Goal: Information Seeking & Learning: Learn about a topic

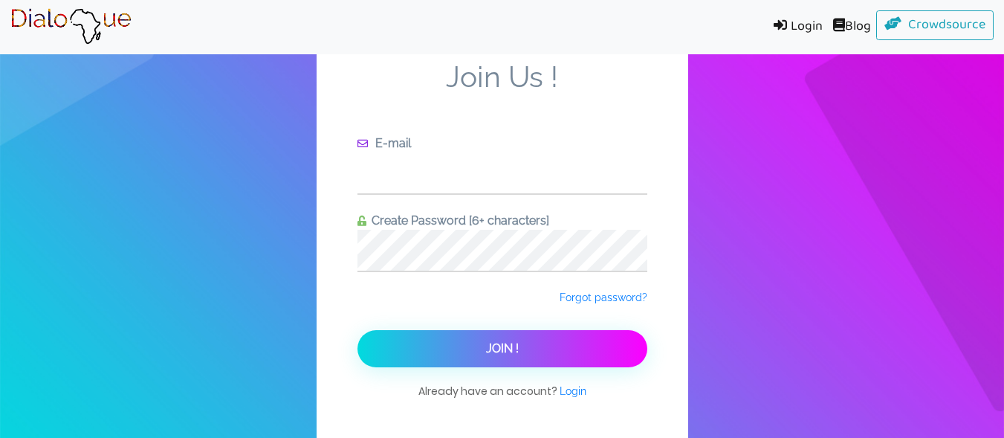
click at [555, 170] on input "text" at bounding box center [503, 172] width 290 height 41
type input "arnoldakonorbortey@gmail.com"
click at [545, 229] on div "Create Password [6+ characters]" at bounding box center [503, 242] width 290 height 60
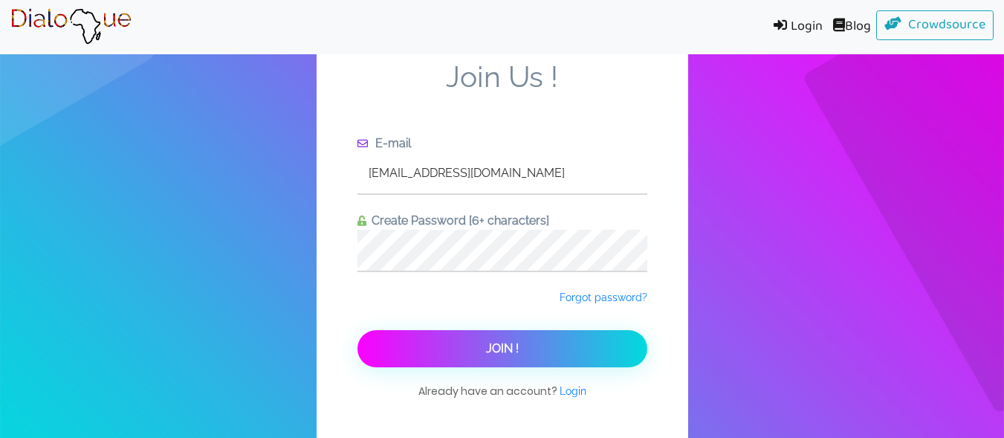
click at [462, 343] on button "Join !" at bounding box center [503, 348] width 290 height 37
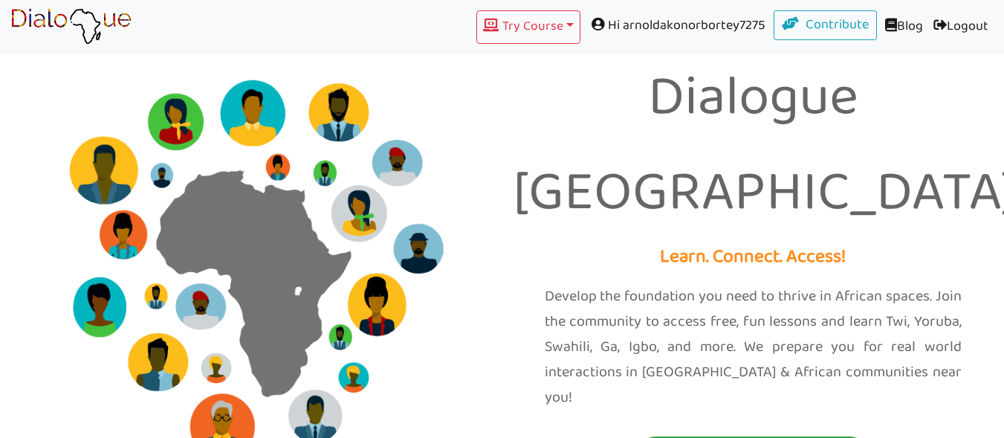
click at [720, 33] on span "Hi arnoldakonorbortey7275" at bounding box center [677, 25] width 193 height 30
click at [592, 17] on span at bounding box center [600, 23] width 16 height 13
click at [730, 28] on span "Hi arnoldakonorbortey7275" at bounding box center [677, 25] width 193 height 30
click at [733, 28] on span "Hi arnoldakonorbortey7275" at bounding box center [677, 25] width 193 height 30
click at [712, 28] on span "Hi arnoldakonorbortey7275" at bounding box center [677, 25] width 193 height 30
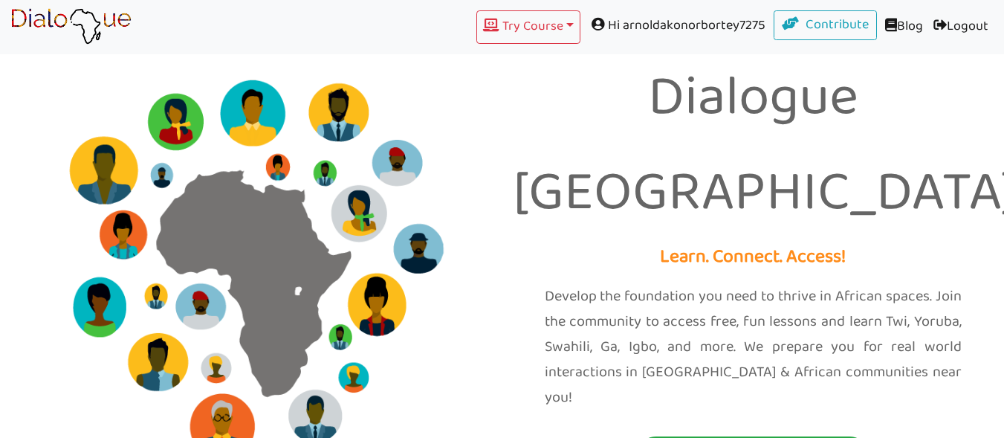
click at [592, 22] on span at bounding box center [600, 23] width 16 height 13
click at [720, 36] on span "Hi arnoldakonorbortey7275" at bounding box center [677, 25] width 193 height 30
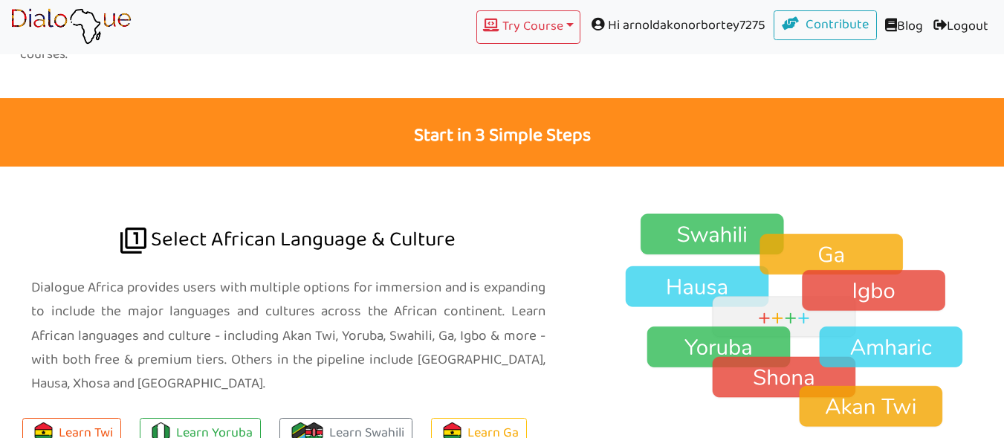
scroll to position [897, 0]
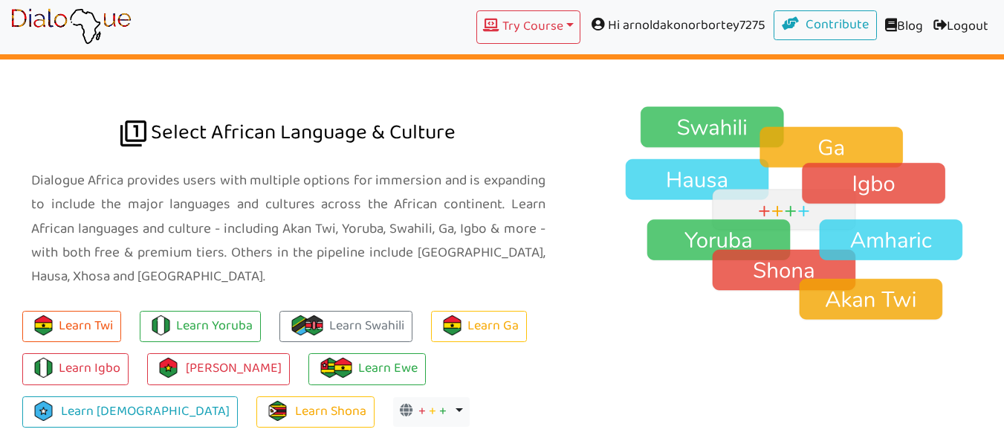
scroll to position [1030, 0]
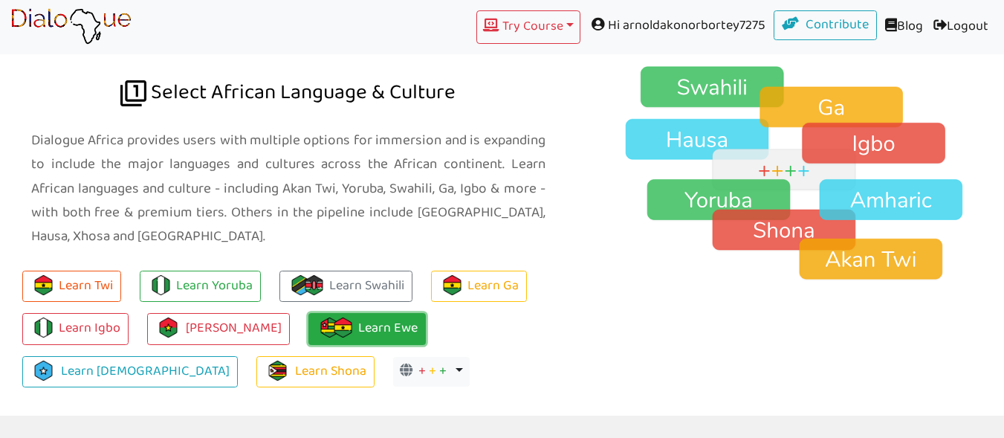
click at [352, 313] on link "Learn Ewe" at bounding box center [367, 329] width 117 height 32
click at [373, 314] on link "Learn Ewe" at bounding box center [367, 329] width 117 height 32
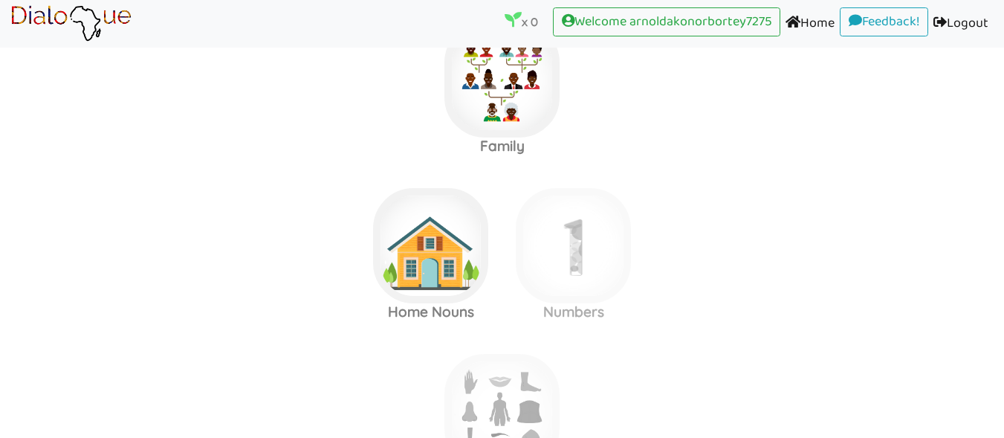
scroll to position [56, 0]
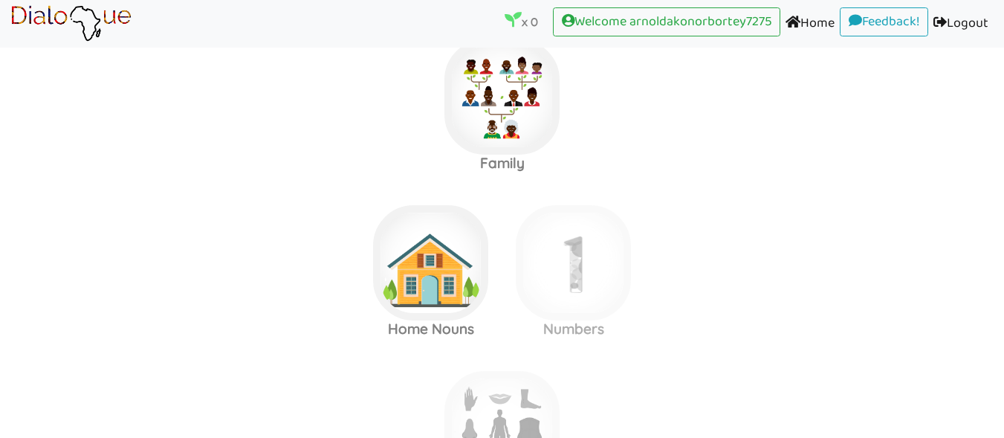
scroll to position [35, 0]
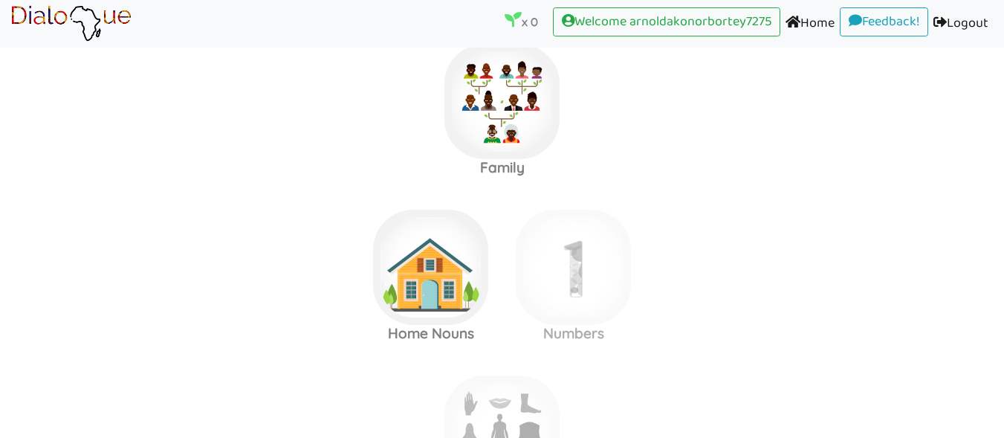
click at [804, 28] on link "Home (current)" at bounding box center [810, 23] width 59 height 33
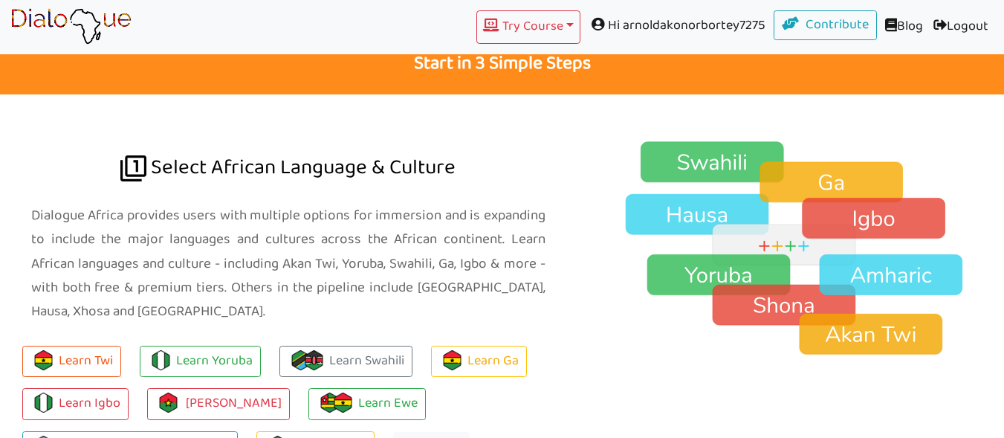
scroll to position [1171, 0]
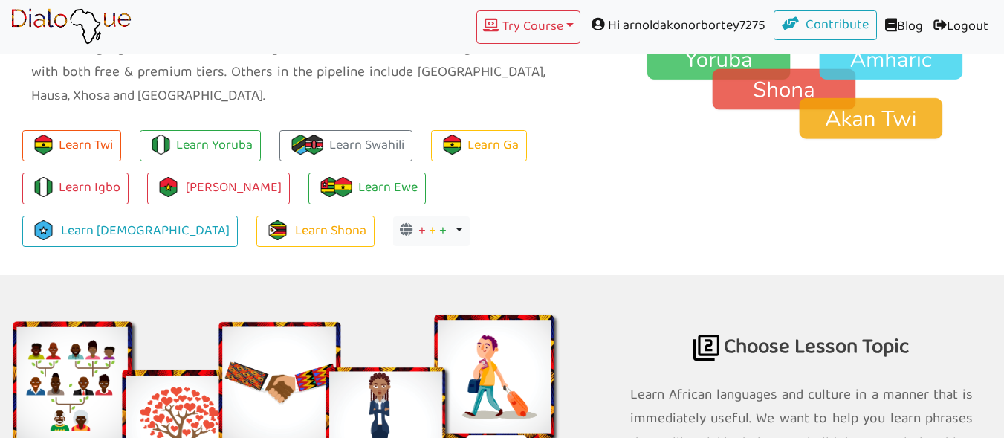
click at [745, 151] on div at bounding box center [801, 77] width 427 height 396
click at [545, 24] on button "Try Course Toggle Dropdown" at bounding box center [529, 26] width 104 height 33
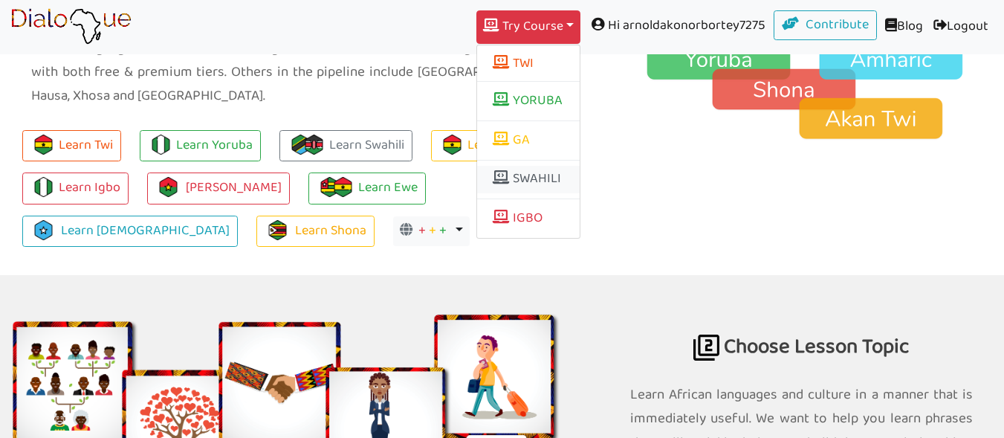
click at [524, 176] on link "SWAHILI" at bounding box center [528, 180] width 103 height 28
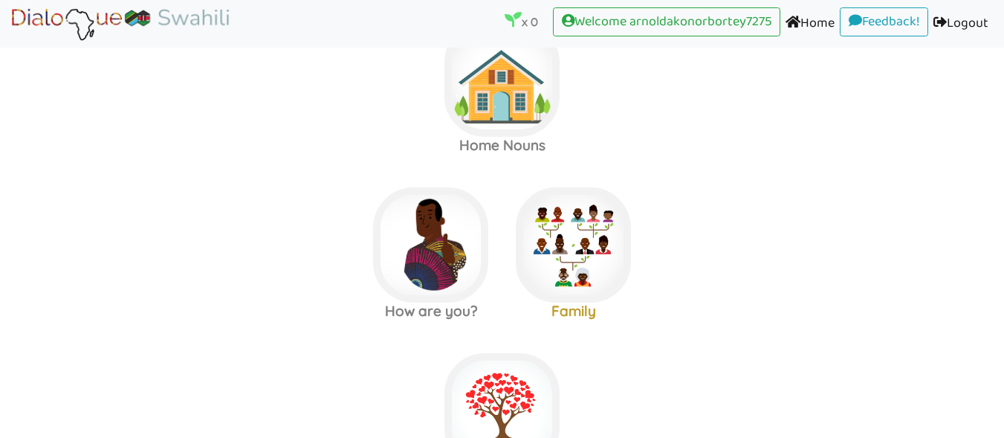
scroll to position [72, 0]
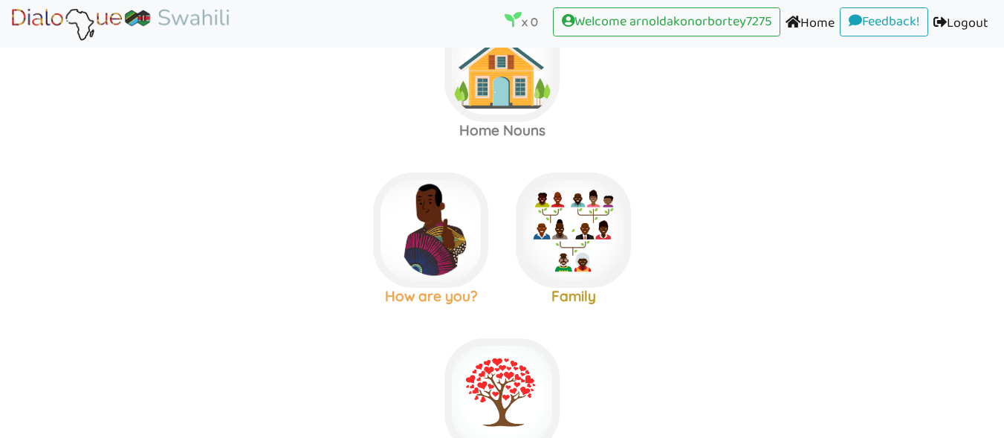
click at [456, 226] on img at bounding box center [430, 229] width 115 height 115
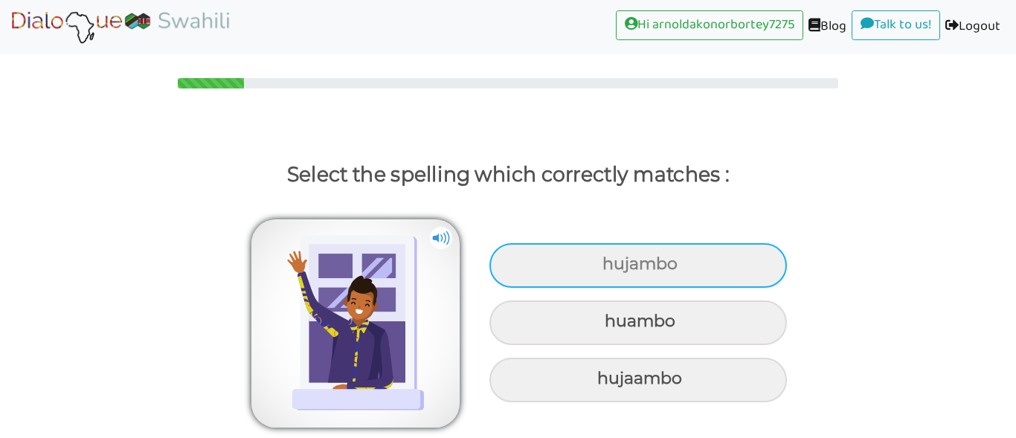
click at [671, 261] on div "hujambo" at bounding box center [637, 265] width 297 height 45
click at [609, 261] on input "hujambo" at bounding box center [604, 264] width 10 height 10
radio input "true"
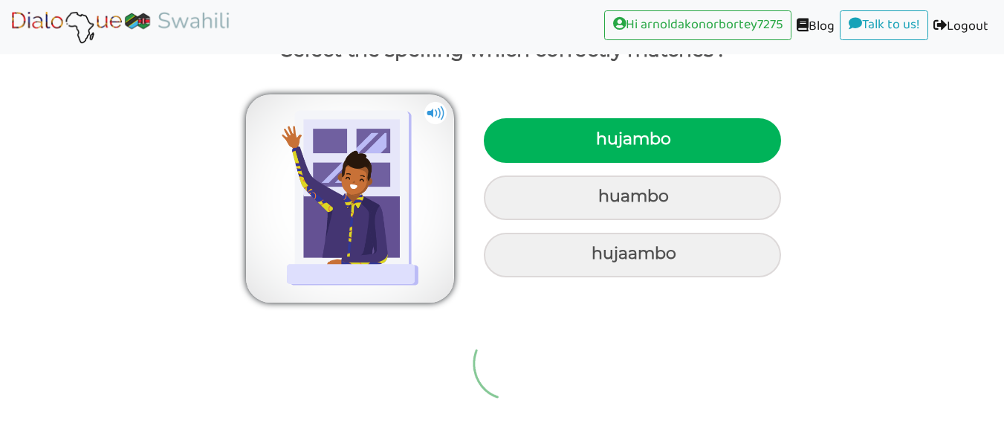
scroll to position [19, 0]
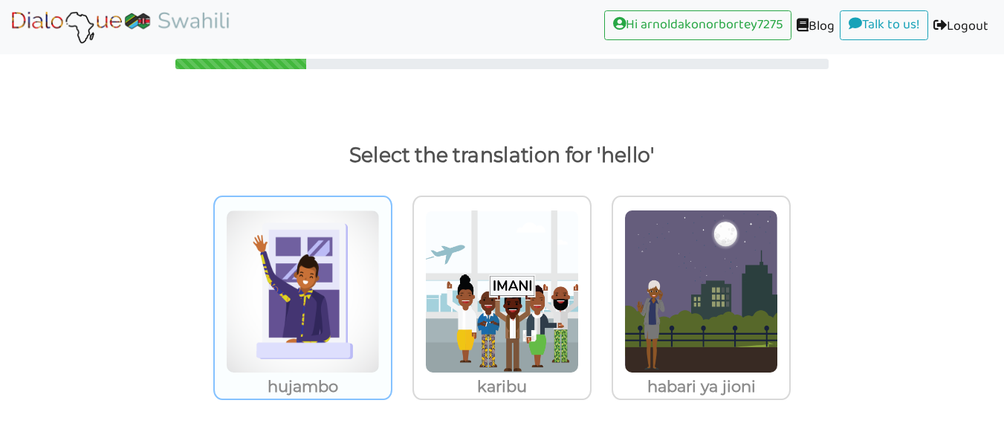
click at [303, 297] on img at bounding box center [303, 292] width 154 height 164
click at [391, 288] on input "hujambo" at bounding box center [396, 282] width 11 height 11
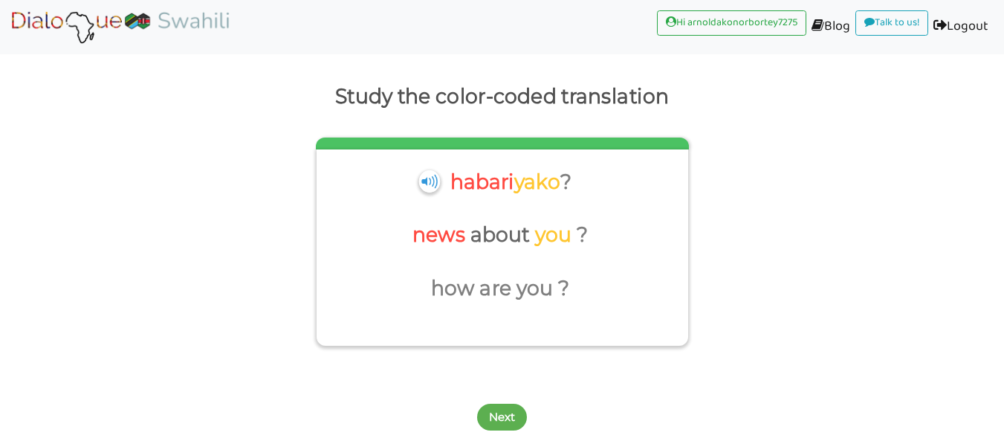
scroll to position [78, 0]
click at [438, 184] on img at bounding box center [430, 181] width 22 height 22
click at [461, 296] on p "how" at bounding box center [455, 289] width 49 height 36
click at [451, 231] on p "news" at bounding box center [442, 235] width 58 height 36
click at [555, 239] on p "you" at bounding box center [556, 235] width 42 height 36
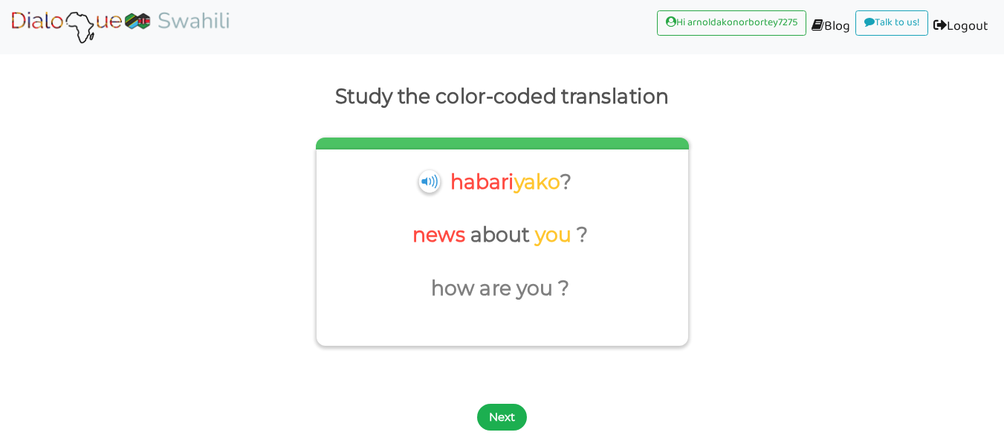
click at [500, 418] on button "Next" at bounding box center [502, 417] width 50 height 27
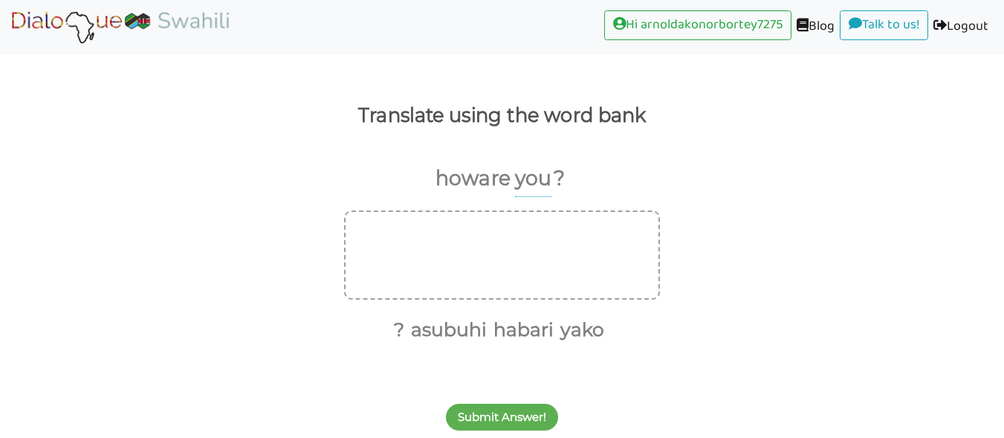
click at [526, 181] on p "you" at bounding box center [533, 179] width 36 height 36
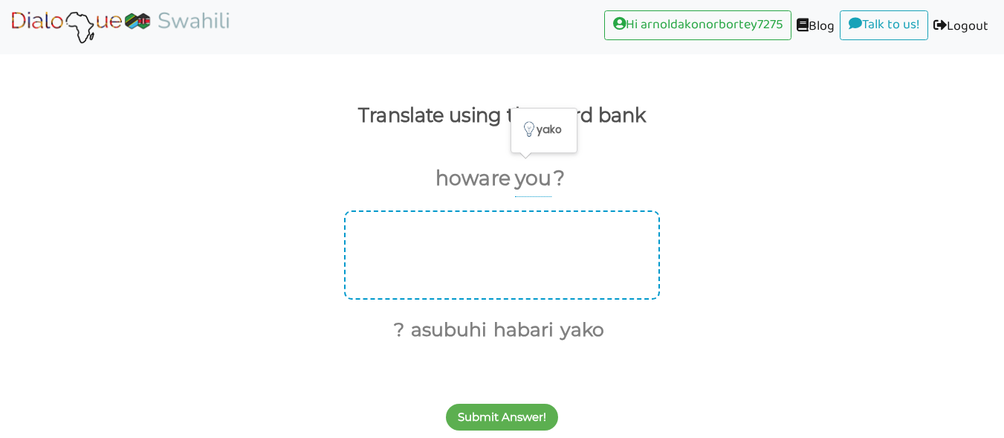
click at [557, 245] on div at bounding box center [502, 254] width 316 height 89
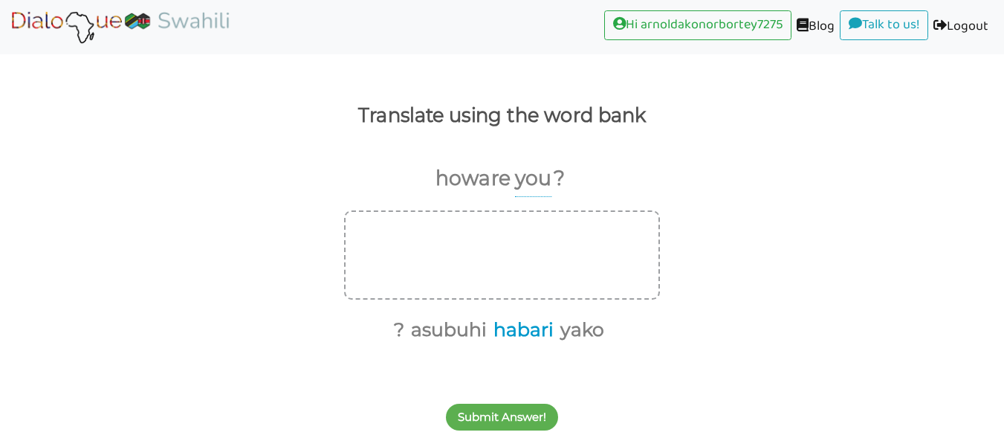
click at [550, 330] on button "habari" at bounding box center [520, 330] width 65 height 28
click at [555, 329] on button "yako" at bounding box center [546, 330] width 49 height 28
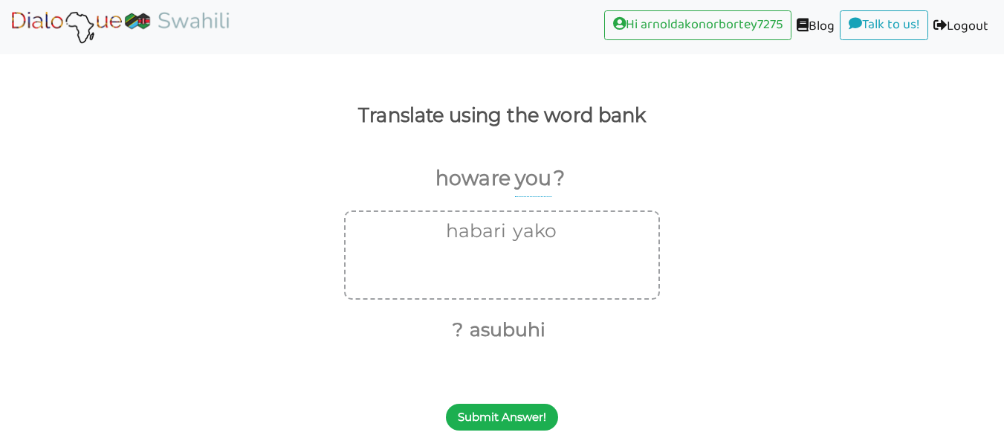
click at [510, 419] on button "Submit Answer!" at bounding box center [502, 417] width 112 height 27
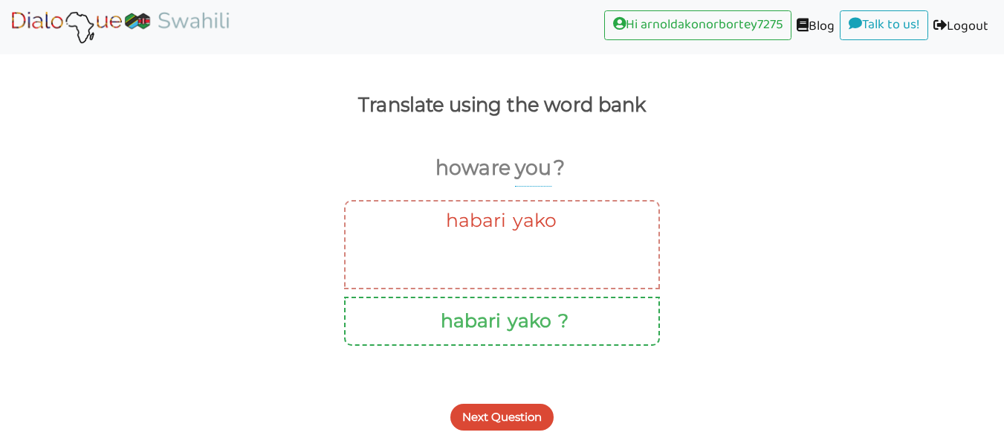
scroll to position [65, 0]
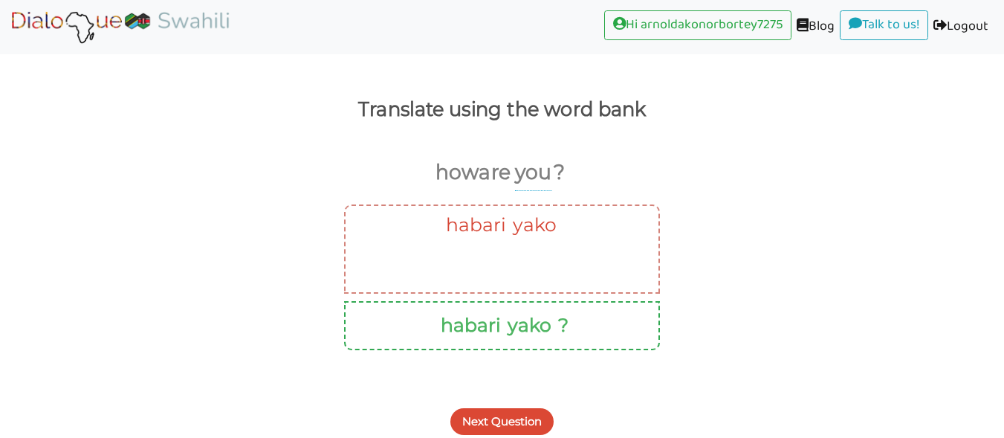
click at [516, 413] on button "Next Question" at bounding box center [502, 421] width 103 height 27
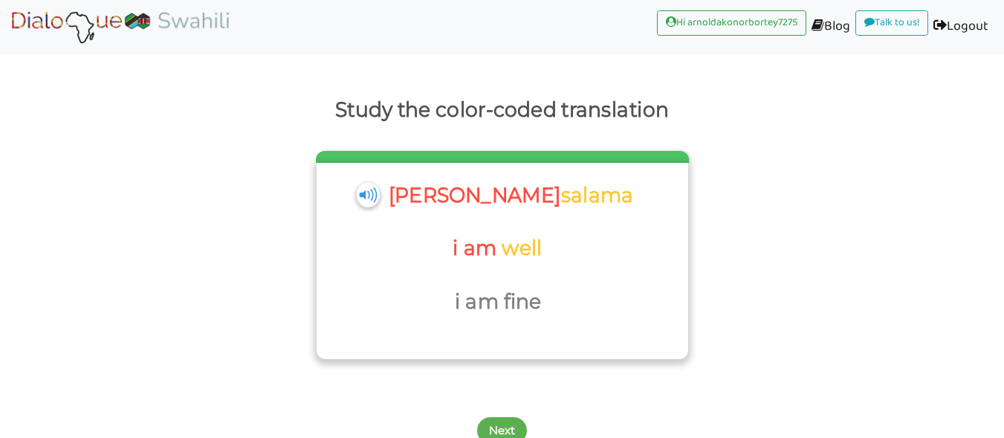
click at [379, 200] on img at bounding box center [367, 194] width 23 height 25
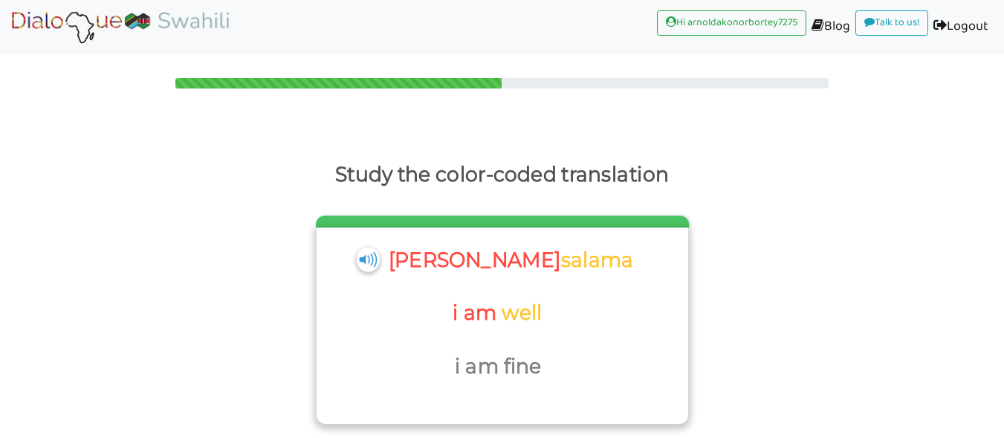
scroll to position [78, 0]
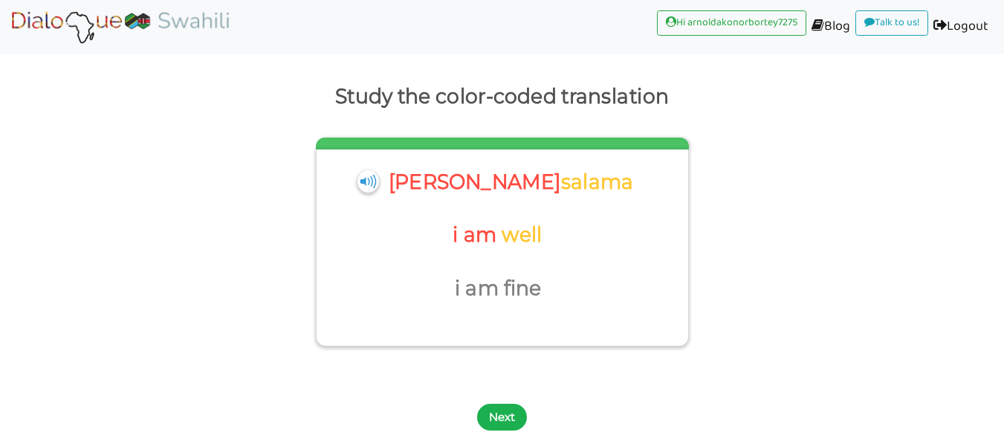
click at [512, 425] on button "Next" at bounding box center [502, 417] width 50 height 27
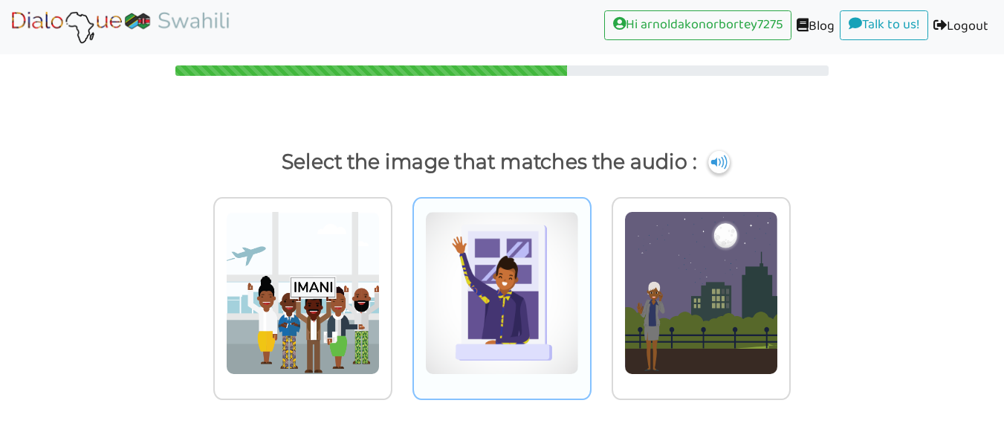
click at [535, 251] on img at bounding box center [502, 293] width 154 height 164
click at [590, 278] on input "radio" at bounding box center [595, 283] width 11 height 11
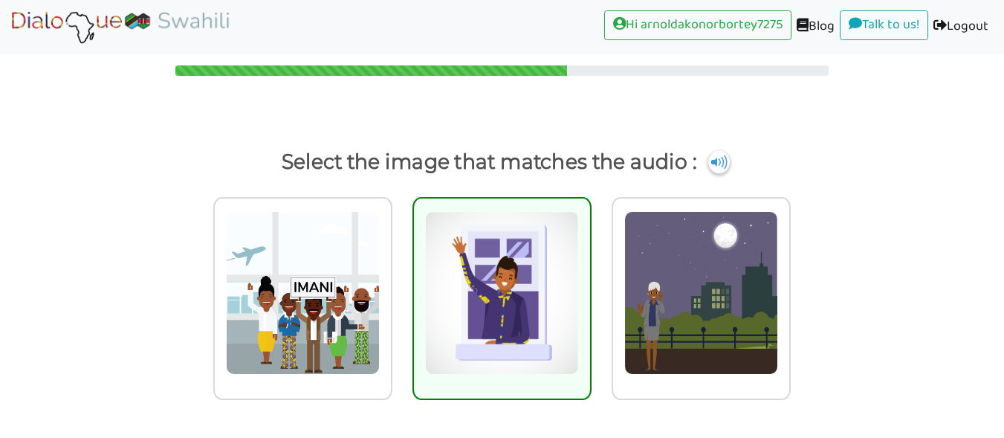
scroll to position [78, 0]
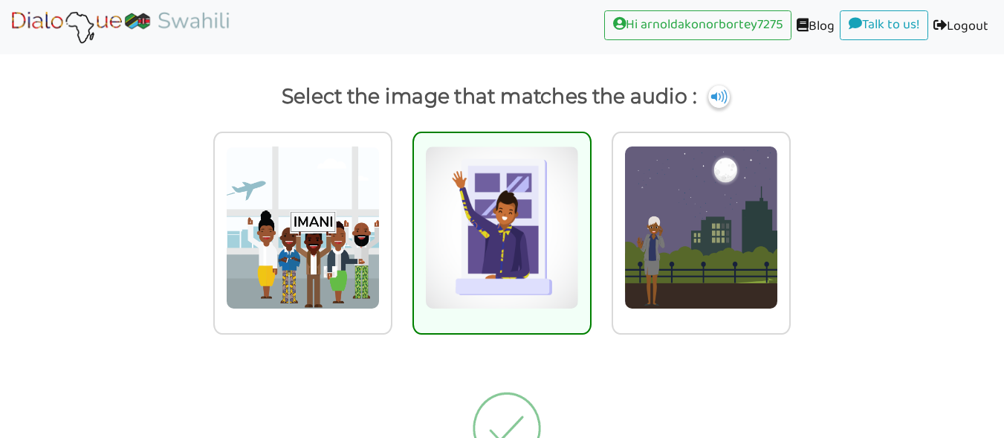
click at [507, 404] on img at bounding box center [507, 428] width 140 height 149
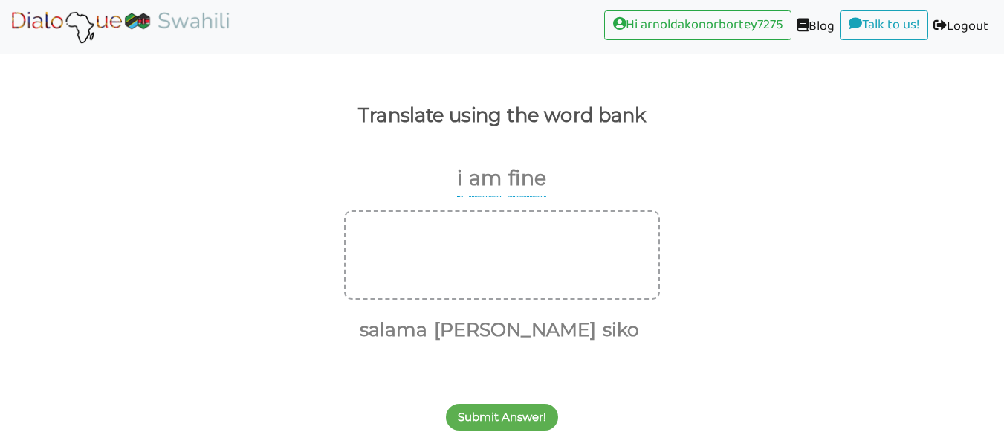
scroll to position [59, 0]
click at [427, 323] on button "salama" at bounding box center [391, 330] width 73 height 28
click at [561, 326] on button "siko" at bounding box center [582, 330] width 42 height 28
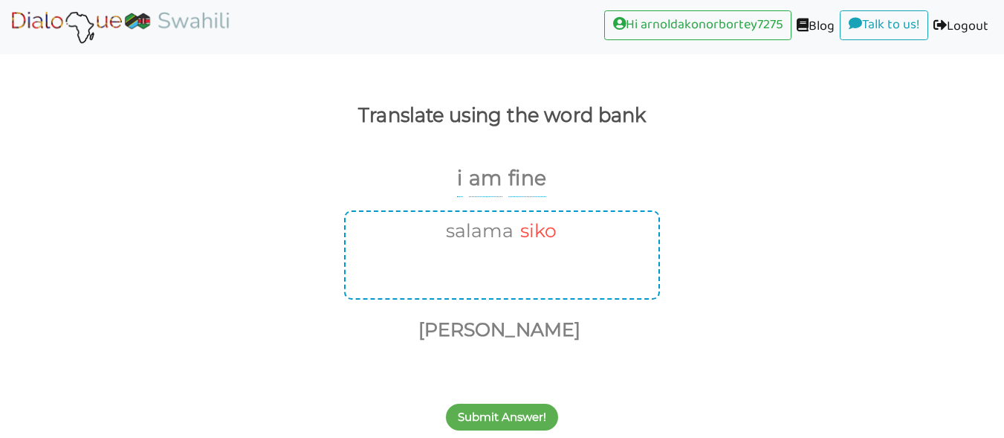
click at [550, 234] on button "siko" at bounding box center [536, 231] width 42 height 28
click at [485, 326] on button "niko" at bounding box center [475, 330] width 167 height 28
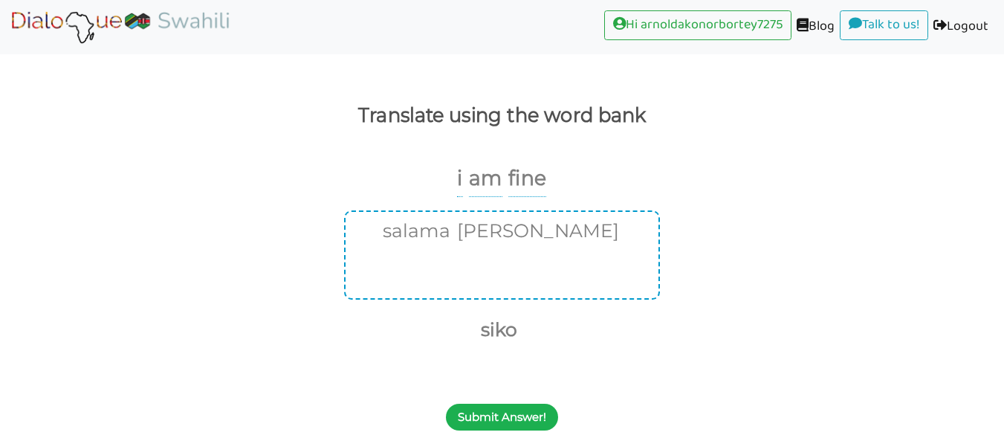
click at [522, 419] on button "Submit Answer!" at bounding box center [502, 417] width 112 height 27
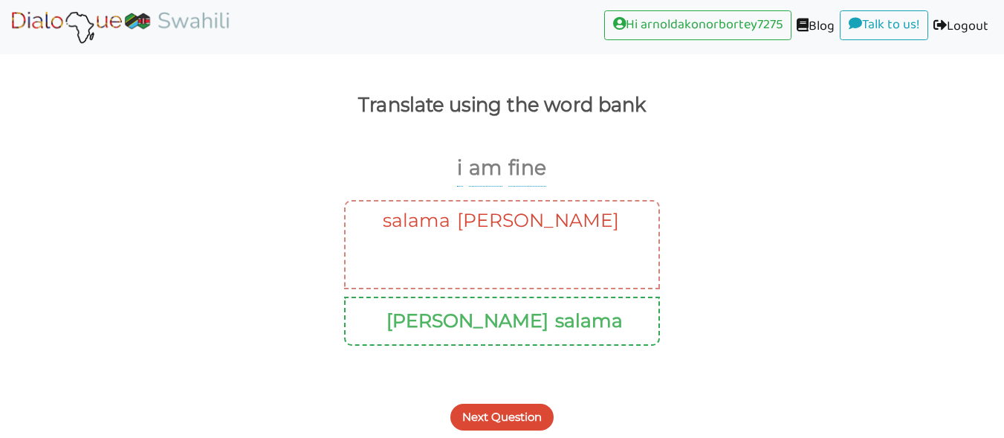
scroll to position [68, 0]
click at [518, 421] on button "Next Question" at bounding box center [502, 418] width 103 height 27
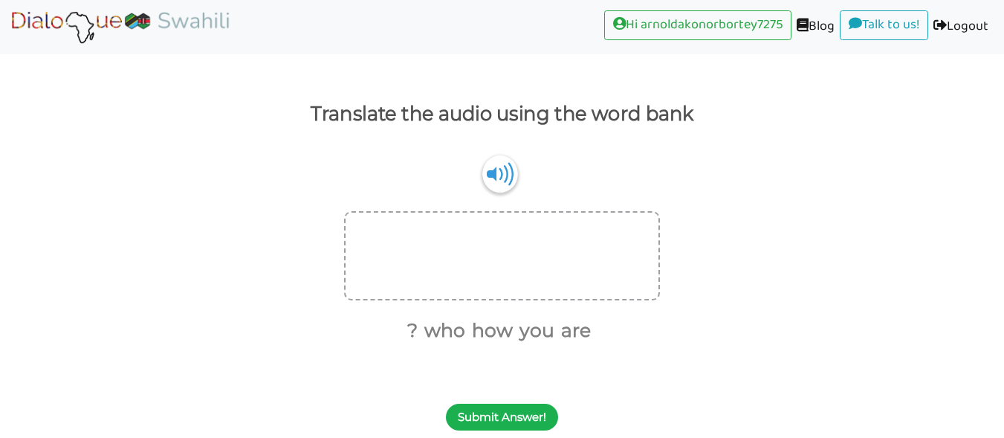
click at [514, 413] on button "Submit Answer!" at bounding box center [502, 417] width 112 height 27
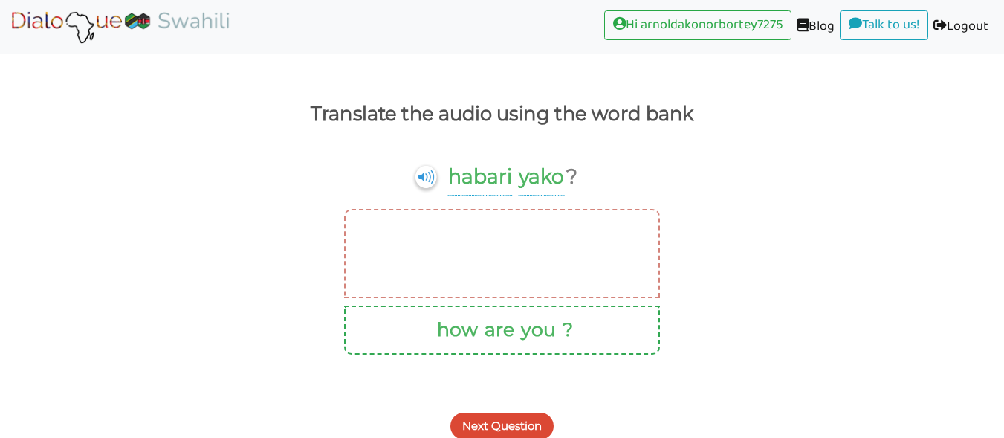
click at [538, 430] on button "Next Question" at bounding box center [502, 426] width 103 height 27
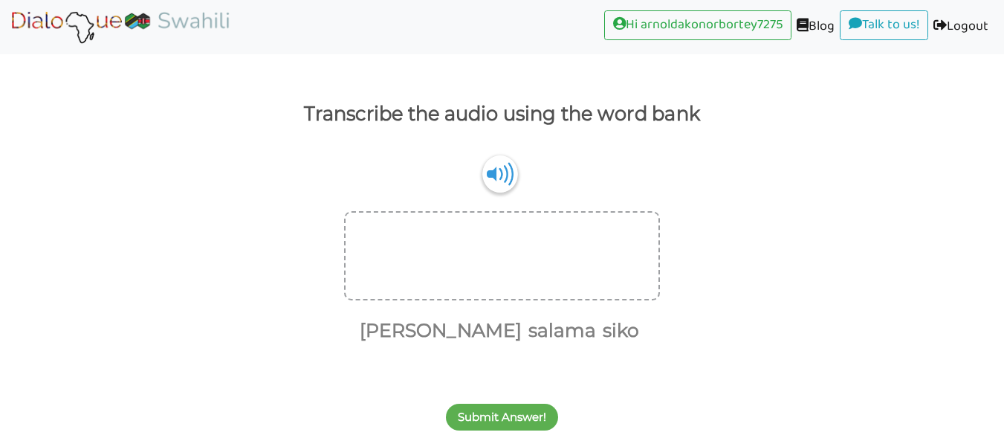
scroll to position [0, 0]
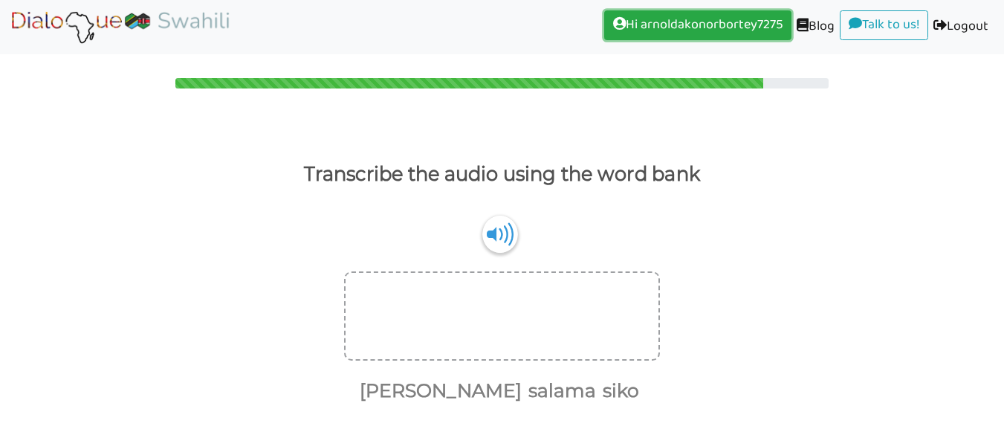
click at [738, 22] on link "Hi arnoldakonorbortey7275 (current)" at bounding box center [697, 25] width 187 height 30
click at [734, 26] on link "Hi arnoldakonorbortey7275 (current)" at bounding box center [697, 25] width 187 height 30
click at [726, 30] on link "Hi arnoldakonorbortey7275 (current)" at bounding box center [697, 25] width 187 height 30
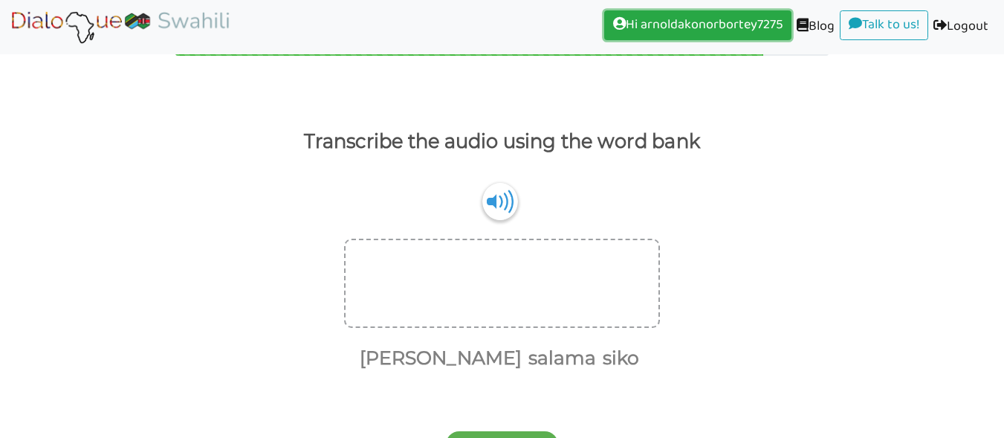
scroll to position [60, 0]
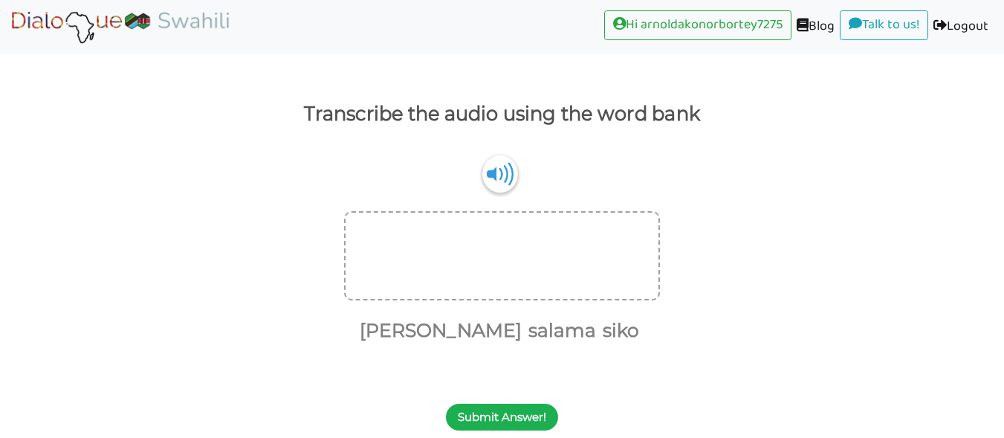
click at [521, 422] on button "Submit Answer!" at bounding box center [502, 417] width 112 height 27
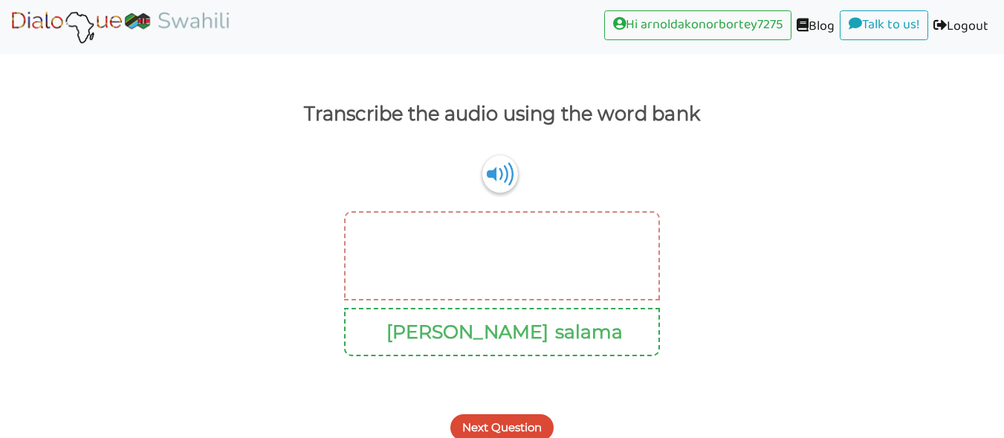
click at [503, 425] on button "Next Question" at bounding box center [502, 427] width 103 height 27
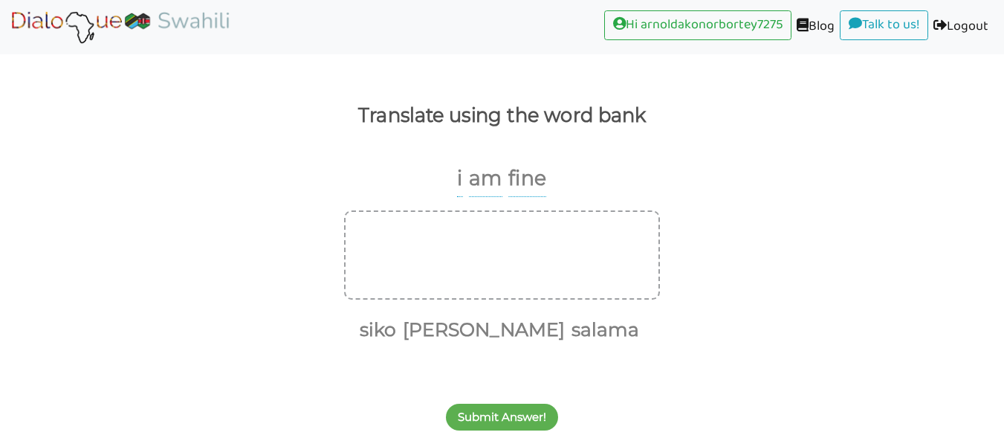
scroll to position [59, 0]
click at [483, 330] on button "niko" at bounding box center [481, 330] width 167 height 28
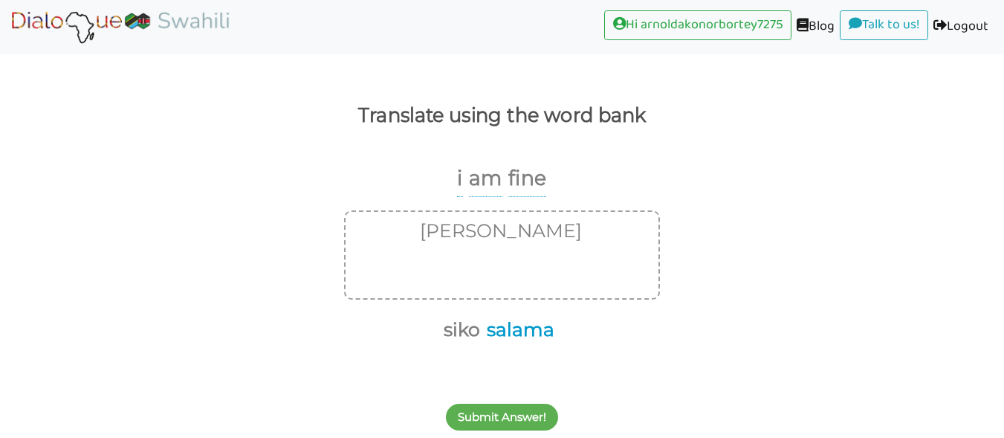
click at [538, 323] on button "salama" at bounding box center [518, 330] width 73 height 28
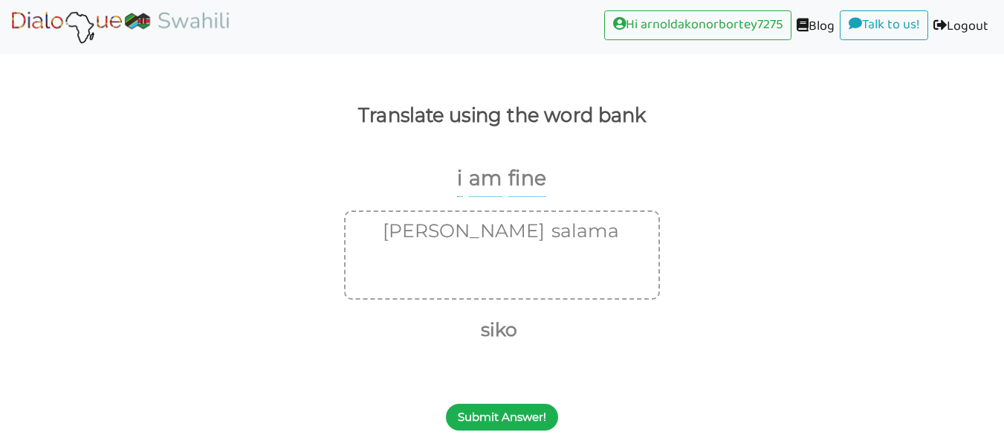
click at [523, 415] on button "Submit Answer!" at bounding box center [502, 417] width 112 height 27
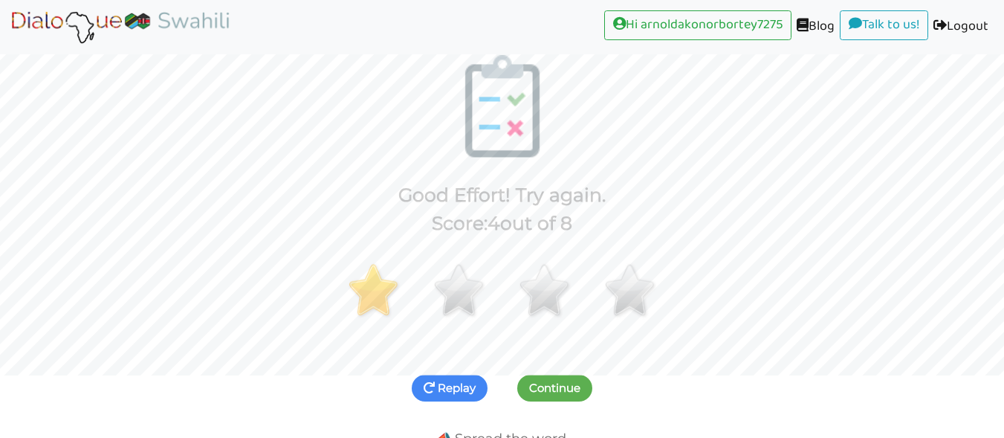
scroll to position [60, 0]
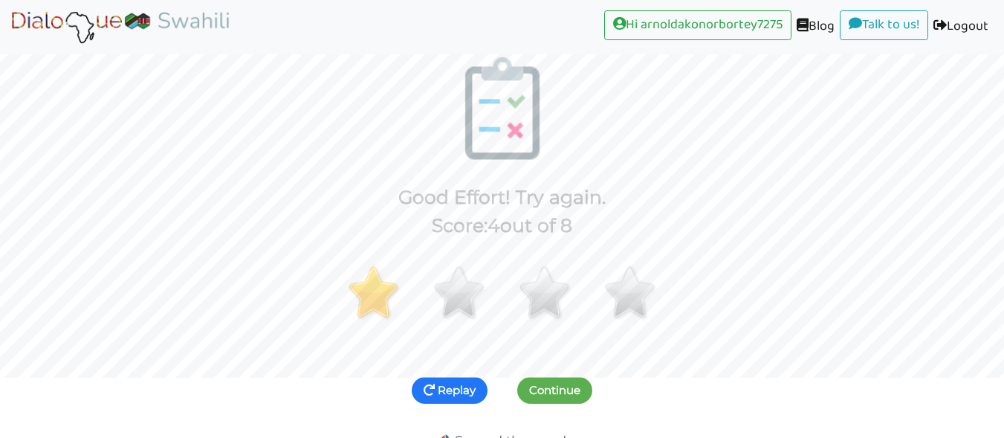
click at [456, 387] on button "Replay" at bounding box center [450, 390] width 76 height 27
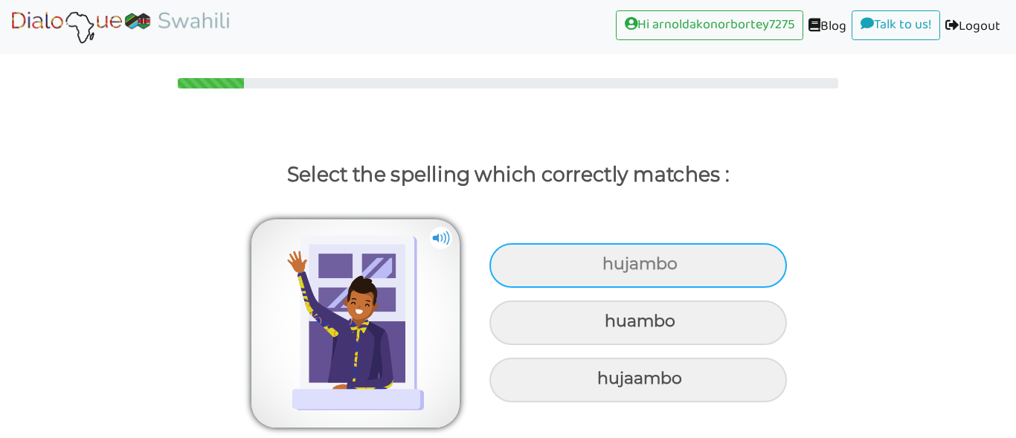
click at [674, 255] on div "hujambo" at bounding box center [637, 265] width 297 height 45
click at [609, 259] on input "hujambo" at bounding box center [604, 264] width 10 height 10
radio input "true"
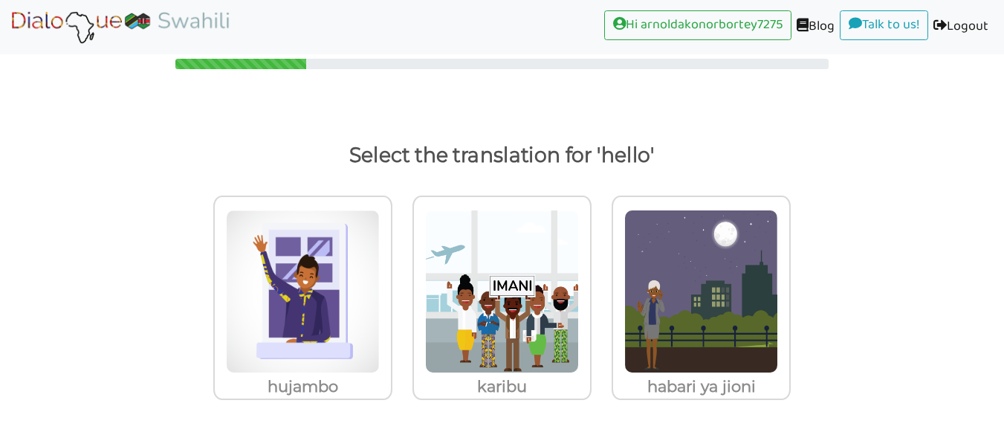
scroll to position [19, 0]
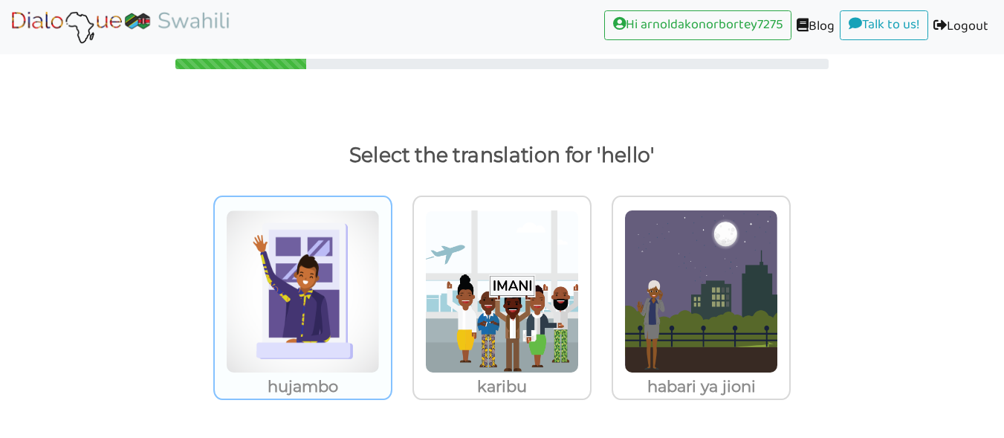
click at [320, 339] on img at bounding box center [303, 292] width 154 height 164
click at [391, 288] on input "hujambo" at bounding box center [396, 282] width 11 height 11
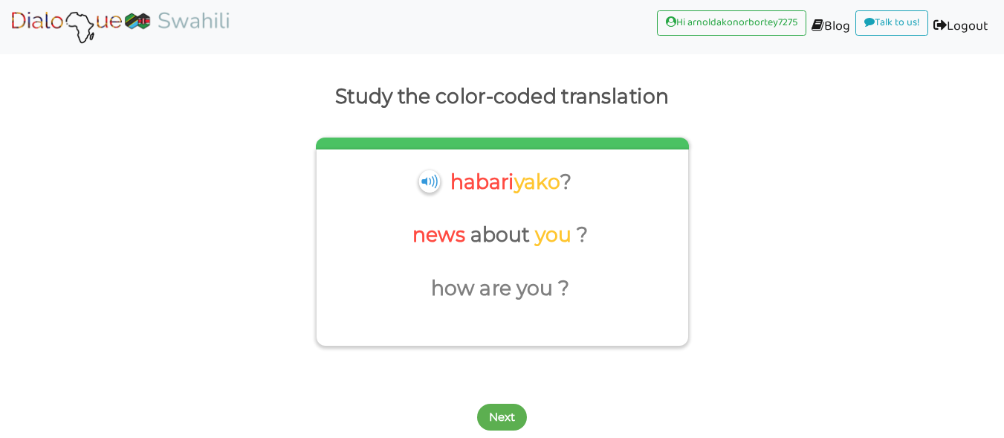
scroll to position [78, 0]
click at [511, 414] on button "Next" at bounding box center [502, 417] width 50 height 27
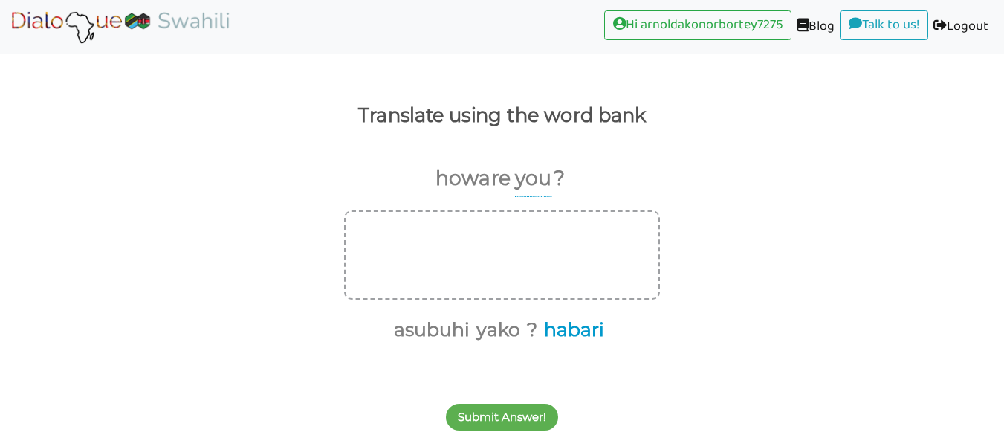
click at [570, 335] on button "habari" at bounding box center [571, 330] width 65 height 28
click at [528, 330] on button "yako" at bounding box center [529, 330] width 49 height 28
click at [542, 330] on button "?" at bounding box center [538, 330] width 16 height 28
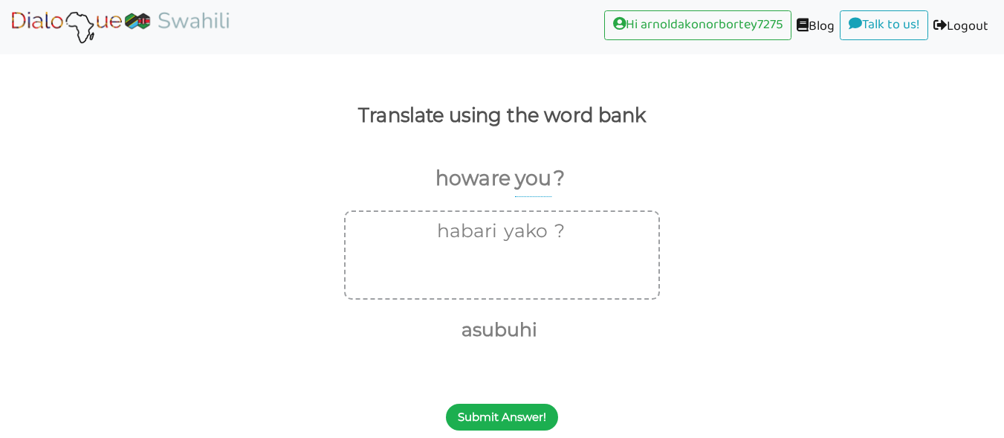
click at [530, 422] on button "Submit Answer!" at bounding box center [502, 417] width 112 height 27
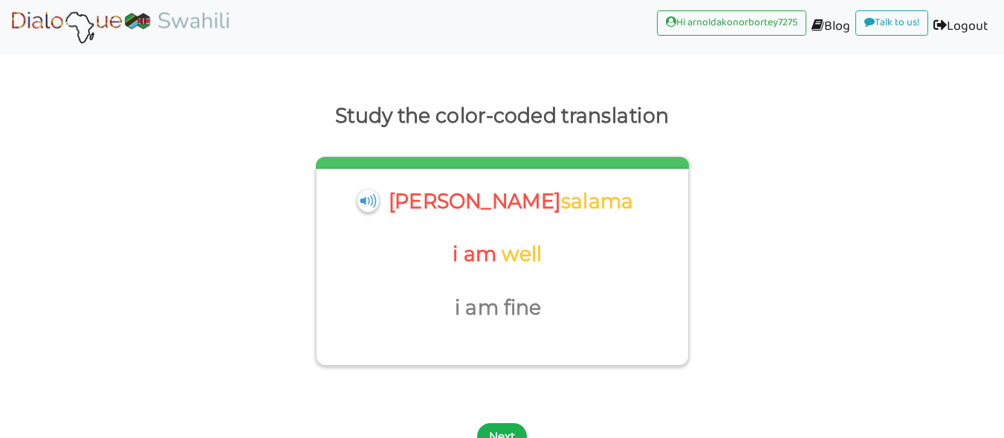
click at [508, 424] on button "Next" at bounding box center [502, 436] width 50 height 27
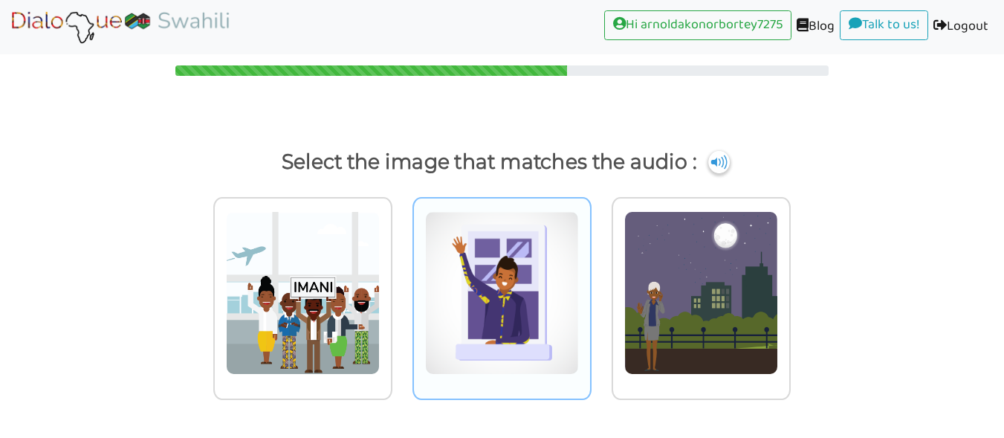
click at [534, 279] on img at bounding box center [502, 293] width 154 height 164
click at [590, 279] on input "radio" at bounding box center [595, 283] width 11 height 11
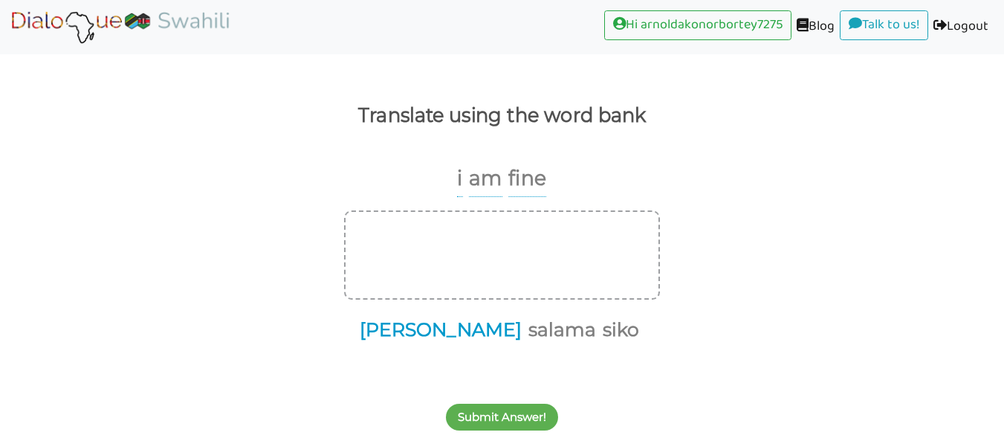
click at [428, 329] on button "niko" at bounding box center [438, 330] width 167 height 28
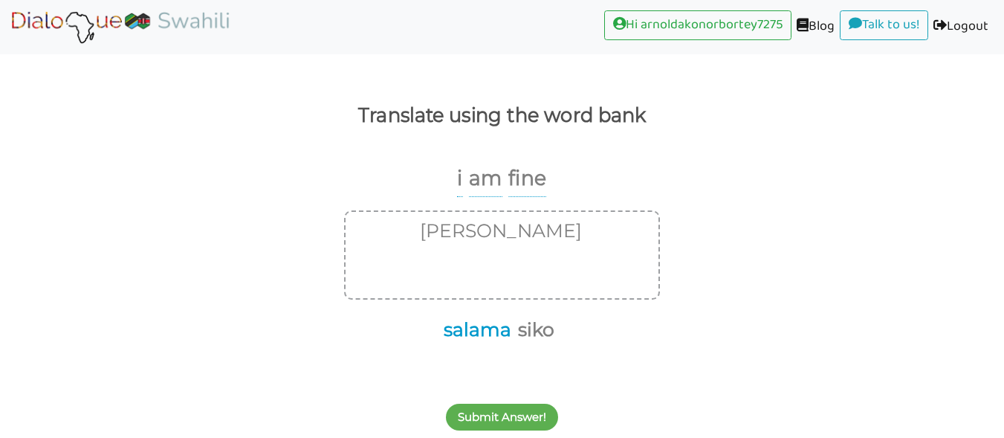
click at [484, 328] on button "salama" at bounding box center [475, 330] width 73 height 28
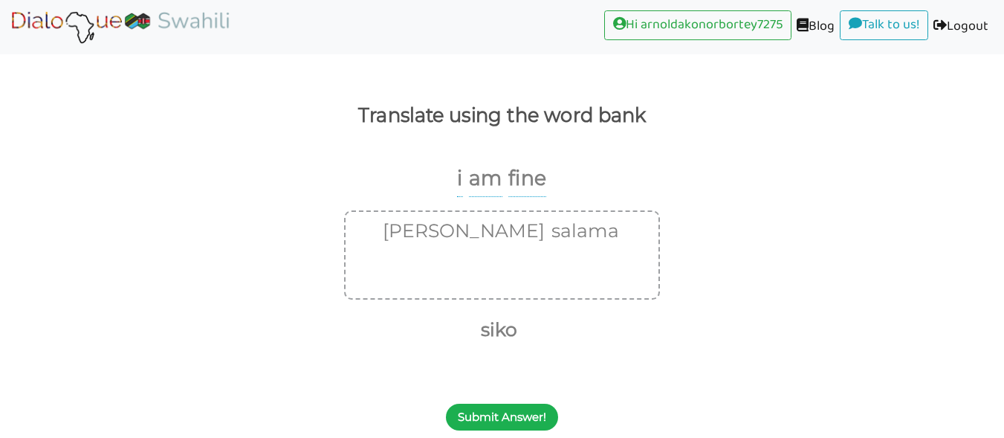
click at [541, 427] on button "Submit Answer!" at bounding box center [502, 417] width 112 height 27
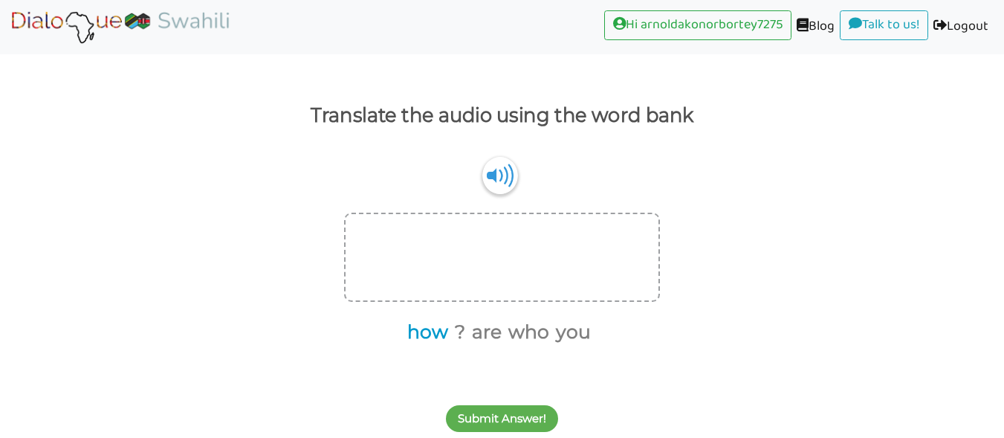
click at [433, 333] on button "how" at bounding box center [425, 332] width 46 height 28
click at [478, 319] on button "are" at bounding box center [460, 332] width 35 height 28
click at [556, 343] on ul "? who you" at bounding box center [496, 332] width 305 height 31
click at [529, 328] on button "you" at bounding box center [529, 332] width 40 height 28
click at [471, 329] on button "?" at bounding box center [473, 332] width 16 height 28
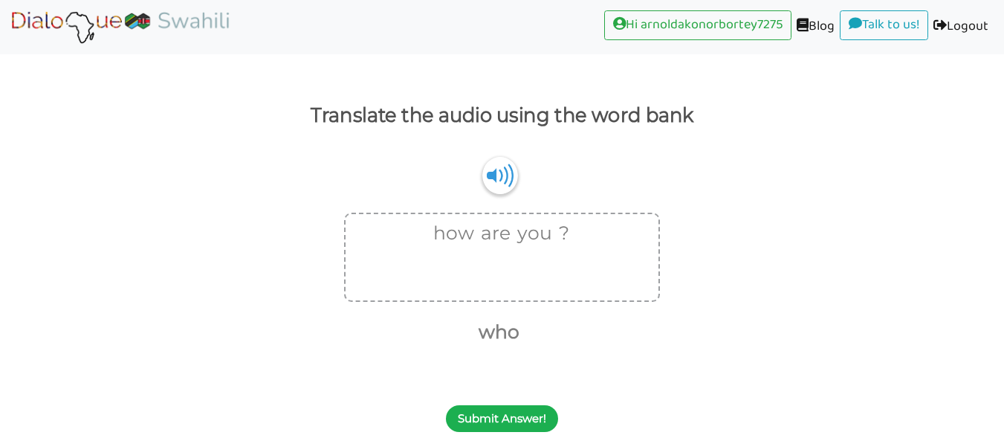
click at [529, 430] on button "Submit Answer!" at bounding box center [502, 418] width 112 height 27
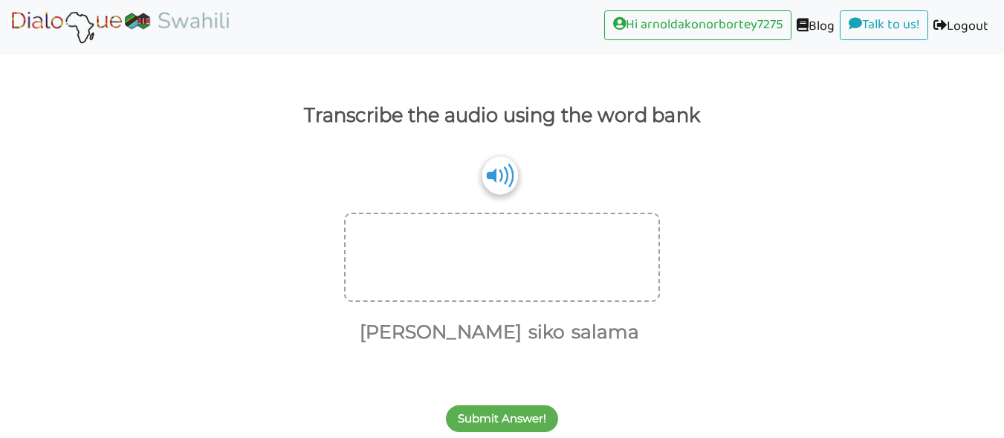
click at [499, 180] on img at bounding box center [501, 175] width 36 height 38
click at [443, 341] on button "niko" at bounding box center [438, 332] width 167 height 28
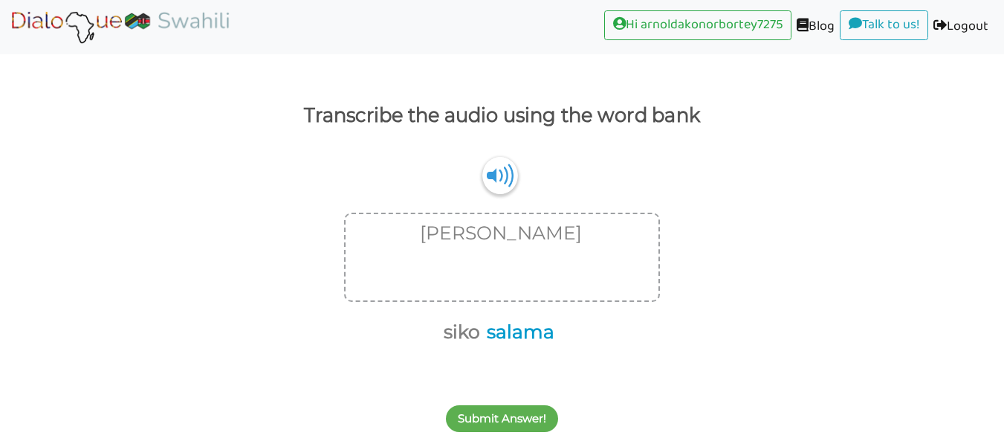
click at [541, 332] on button "salama" at bounding box center [518, 332] width 73 height 28
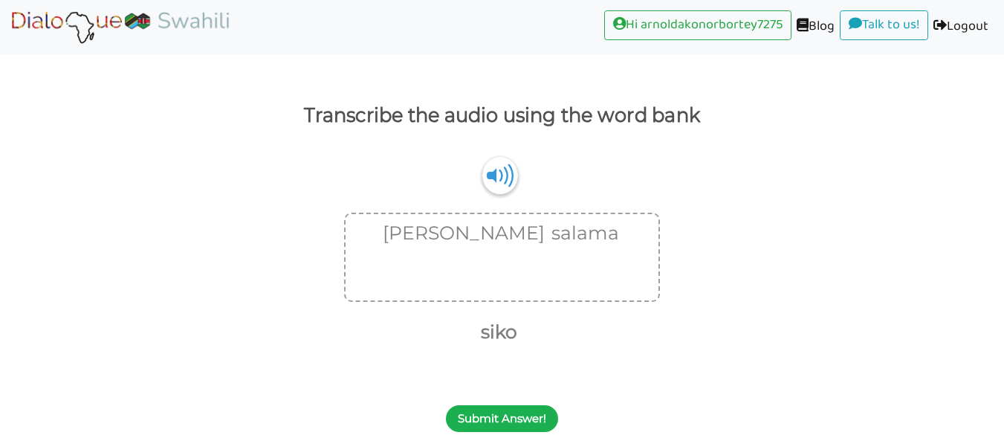
click at [527, 417] on button "Submit Answer!" at bounding box center [502, 418] width 112 height 27
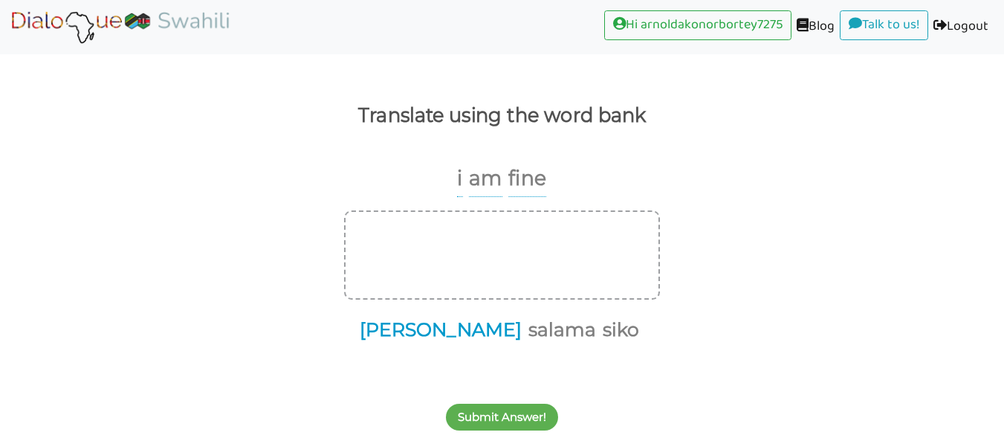
click at [439, 322] on button "niko" at bounding box center [438, 330] width 167 height 28
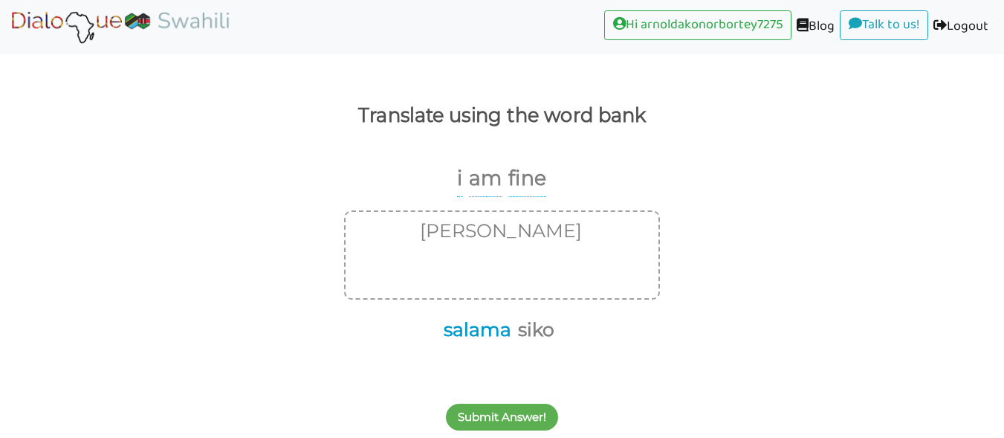
click at [507, 331] on button "salama" at bounding box center [475, 330] width 73 height 28
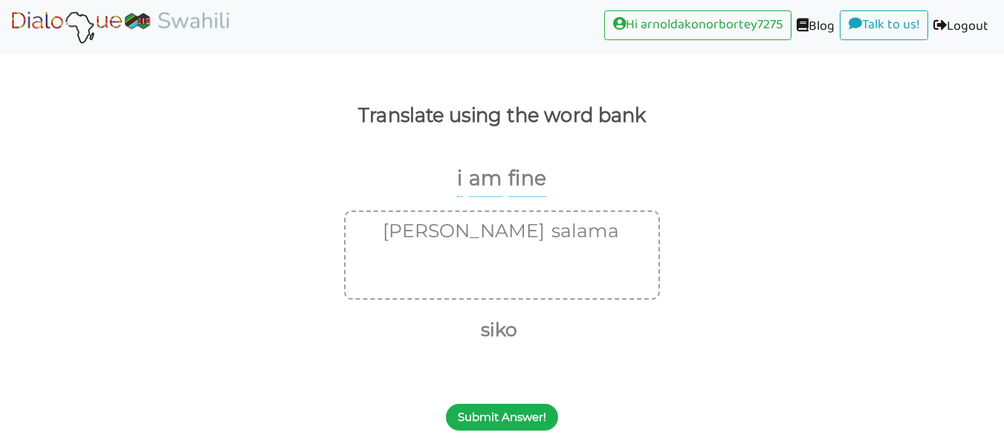
click at [512, 410] on button "Submit Answer!" at bounding box center [502, 417] width 112 height 27
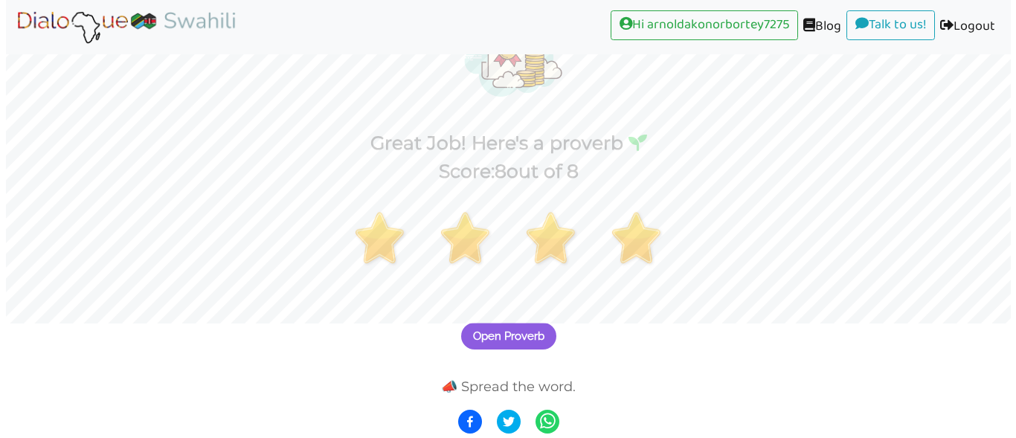
scroll to position [113, 0]
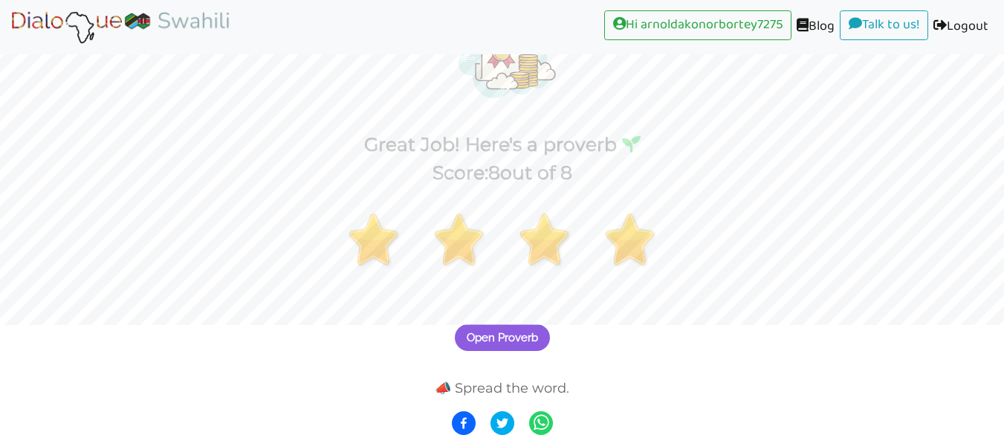
click at [568, 332] on div "Open Proverb" at bounding box center [502, 329] width 1004 height 59
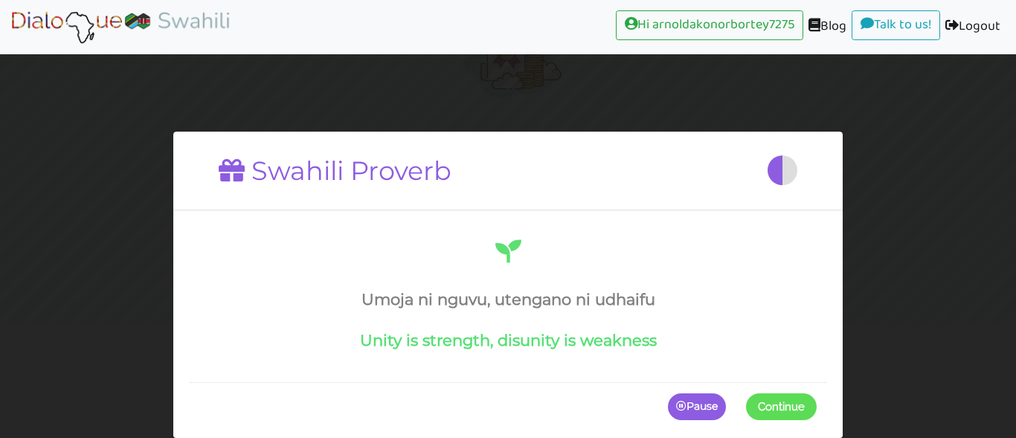
click at [773, 407] on span "Continue" at bounding box center [781, 406] width 47 height 13
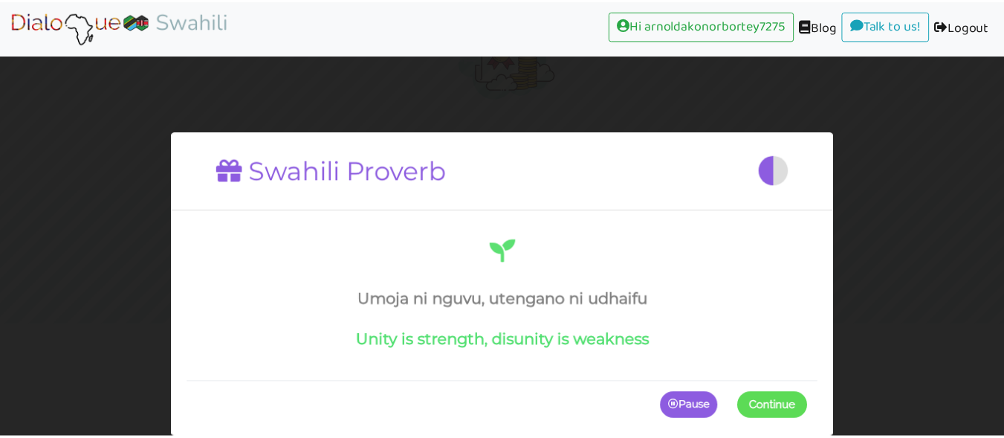
scroll to position [56, 0]
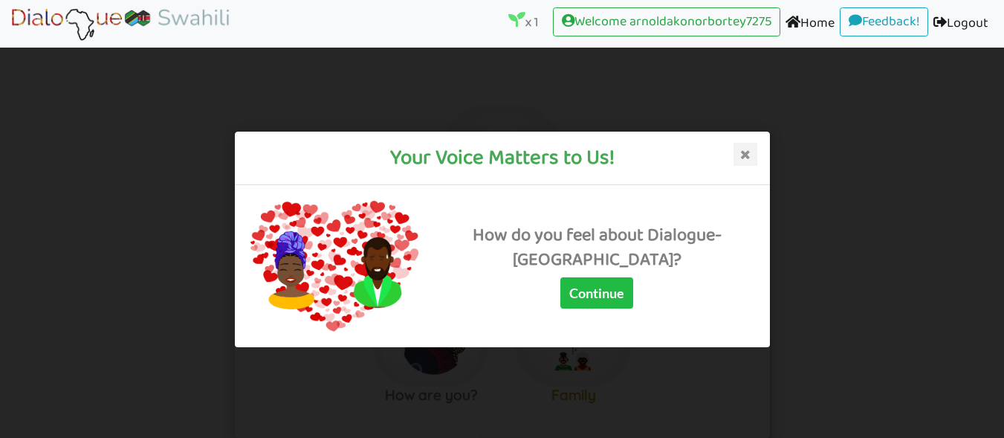
scroll to position [178, 0]
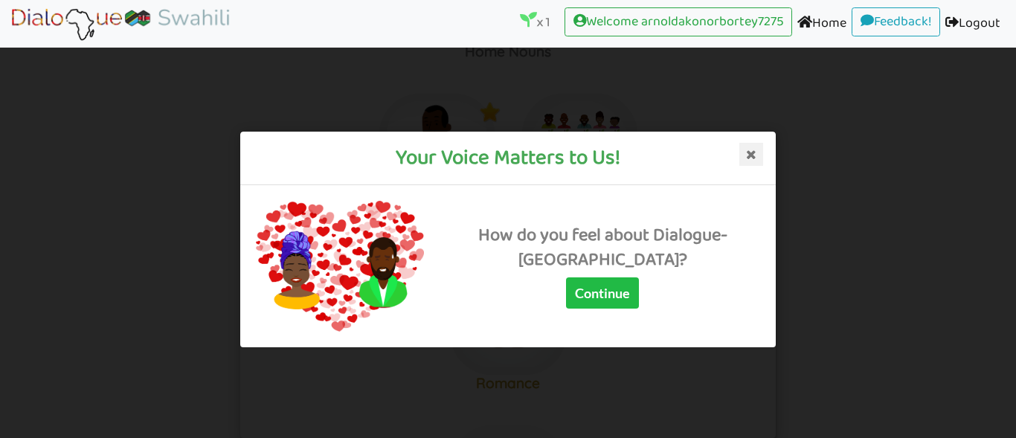
click at [761, 156] on icon at bounding box center [751, 154] width 24 height 24
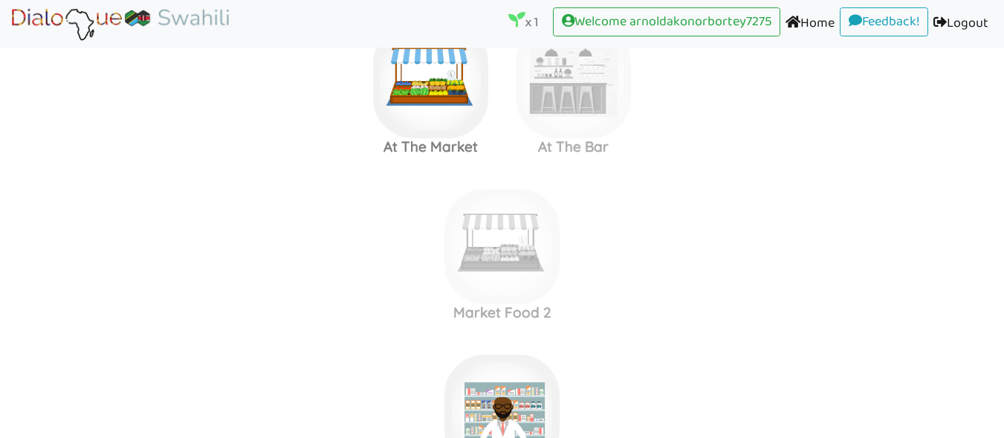
scroll to position [660, 0]
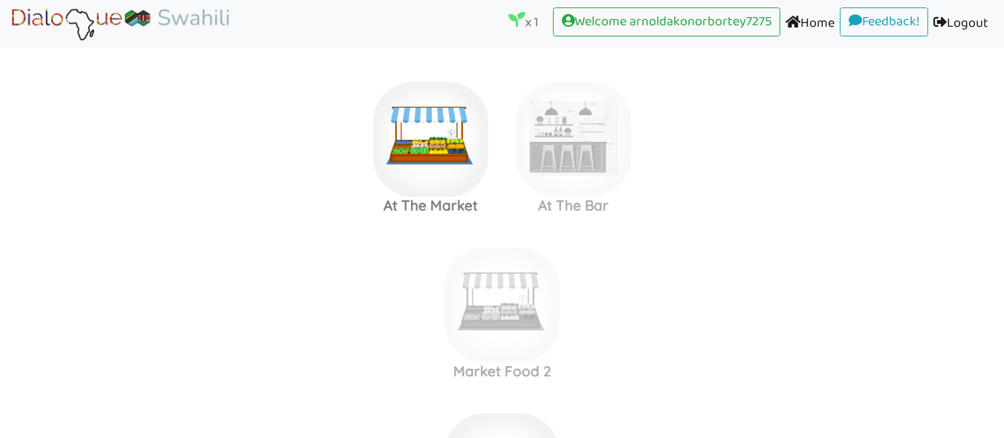
click at [509, 19] on icon at bounding box center [517, 19] width 17 height 17
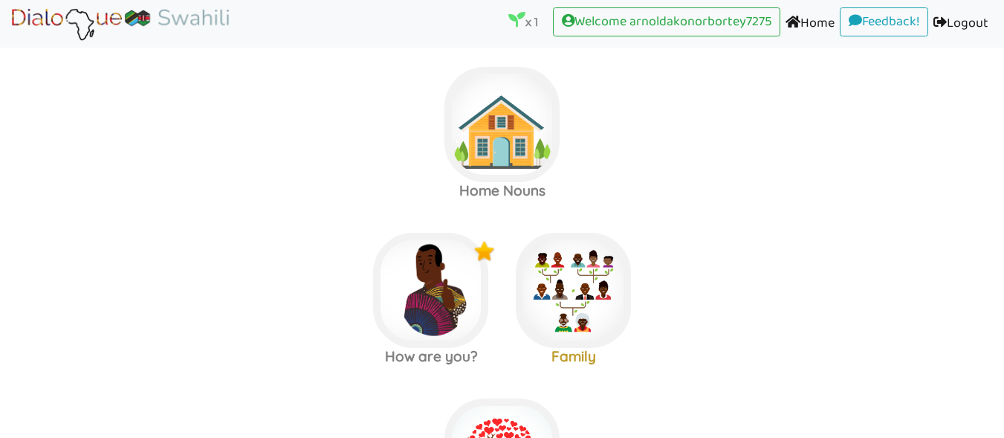
scroll to position [17, 0]
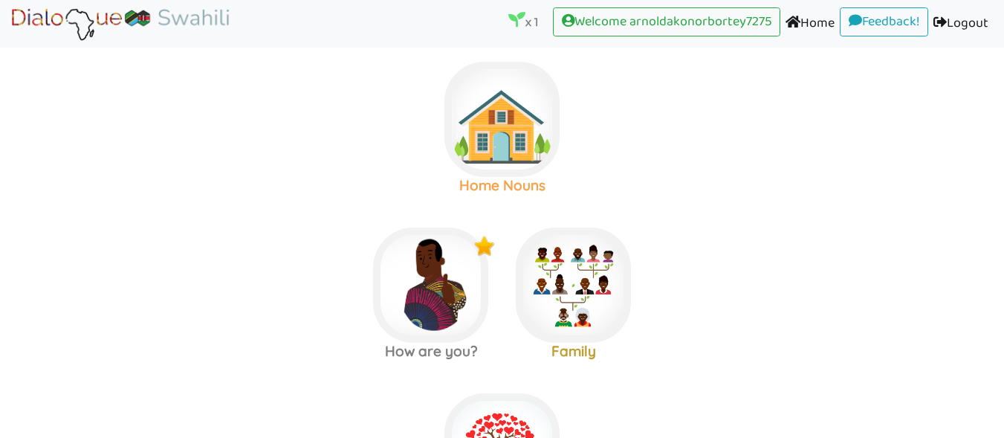
click at [529, 140] on img at bounding box center [502, 119] width 115 height 115
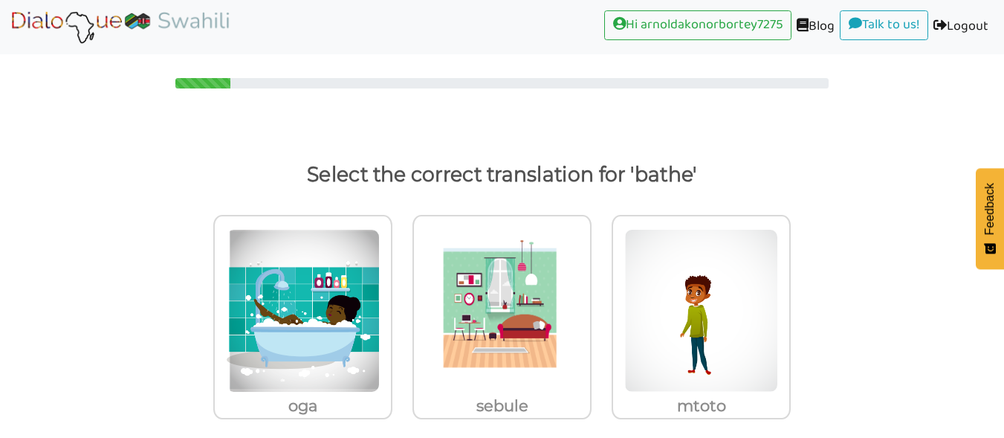
scroll to position [19, 0]
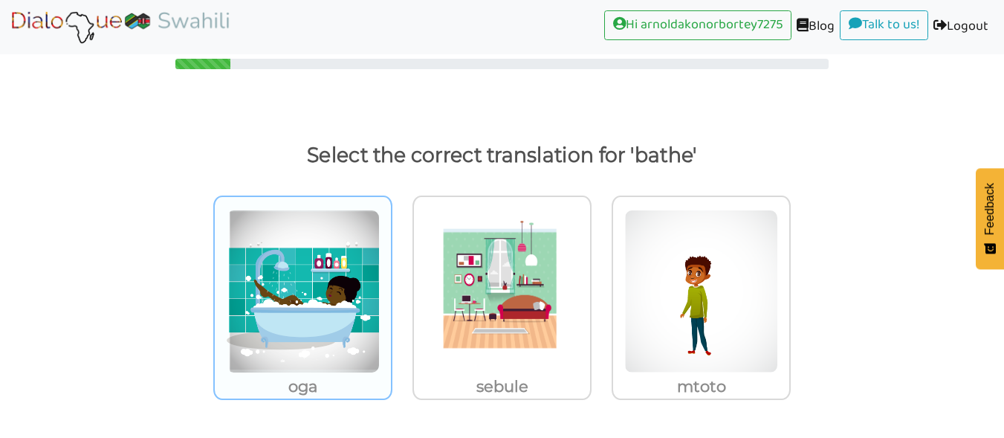
click at [356, 300] on img at bounding box center [303, 292] width 154 height 164
click at [391, 288] on input "oga" at bounding box center [396, 282] width 11 height 11
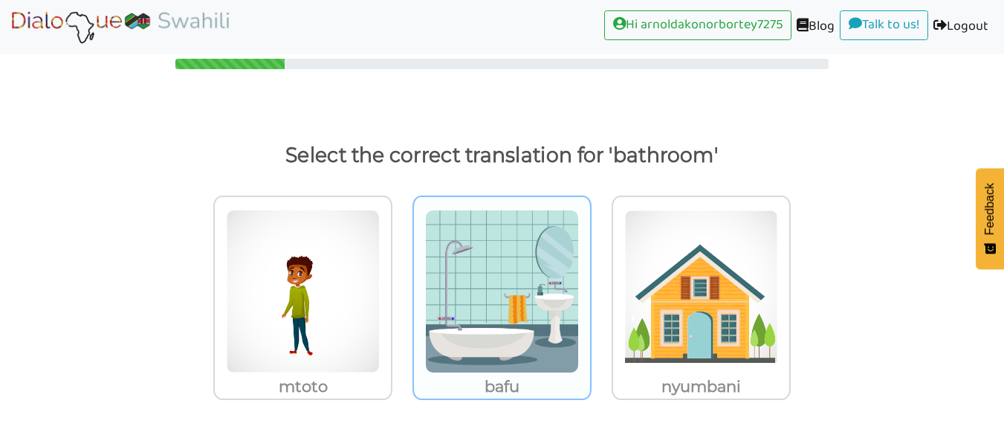
click at [539, 288] on img at bounding box center [502, 292] width 154 height 164
click at [590, 288] on input "bafu" at bounding box center [595, 282] width 11 height 11
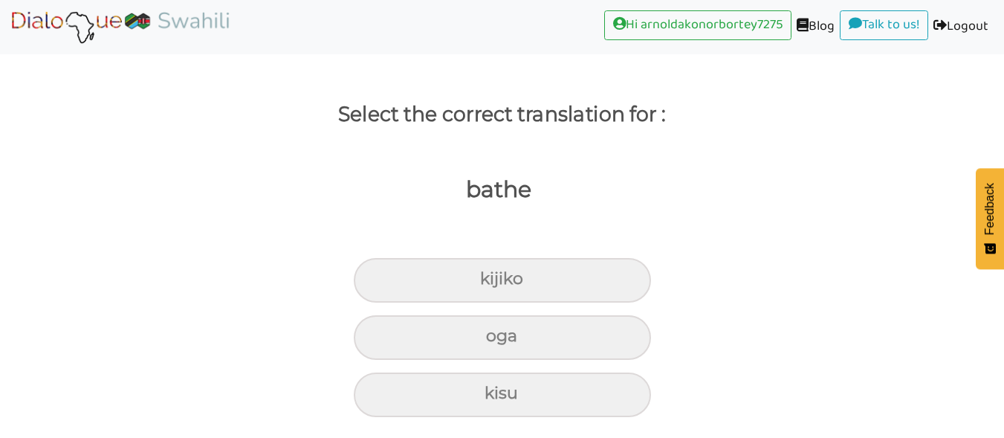
scroll to position [60, 0]
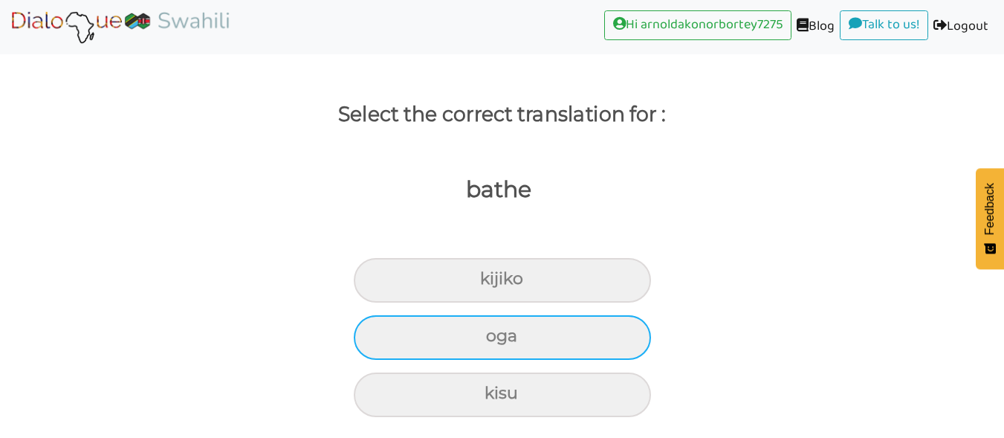
click at [583, 341] on div "oga" at bounding box center [502, 337] width 297 height 45
click at [497, 341] on input "oga" at bounding box center [493, 337] width 10 height 10
radio input "true"
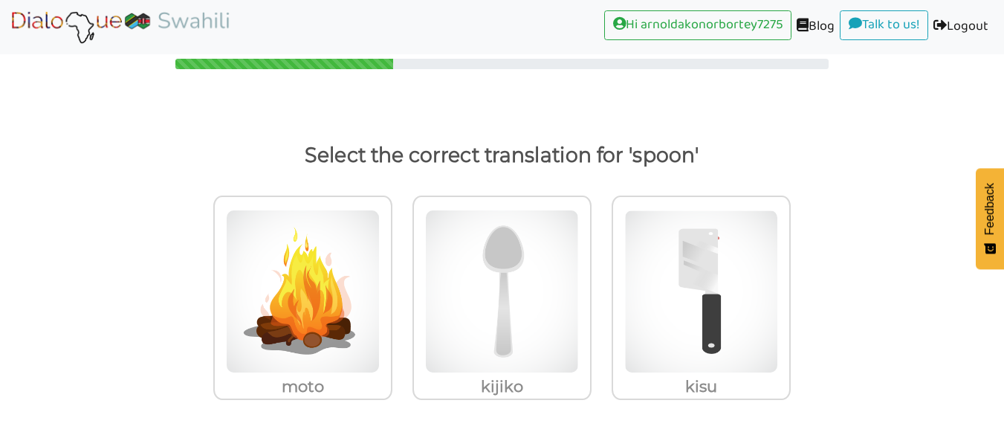
scroll to position [19, 0]
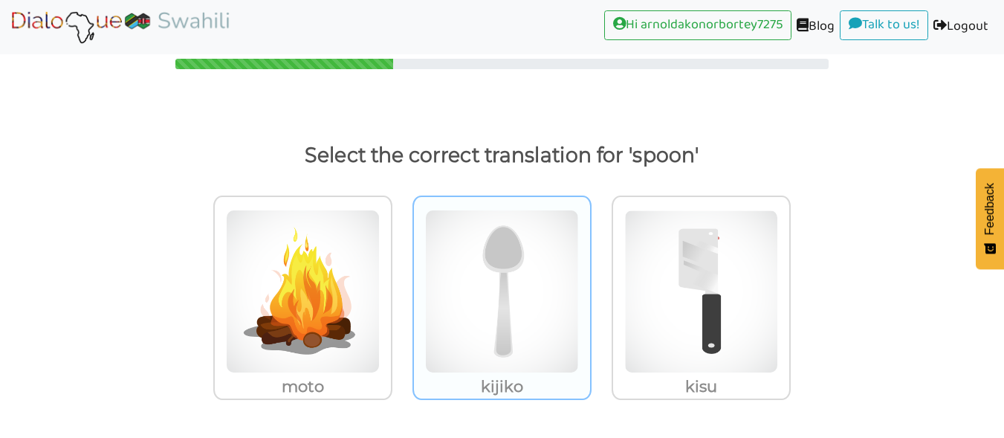
click at [569, 285] on img at bounding box center [502, 292] width 154 height 164
click at [590, 285] on input "kijiko" at bounding box center [595, 282] width 11 height 11
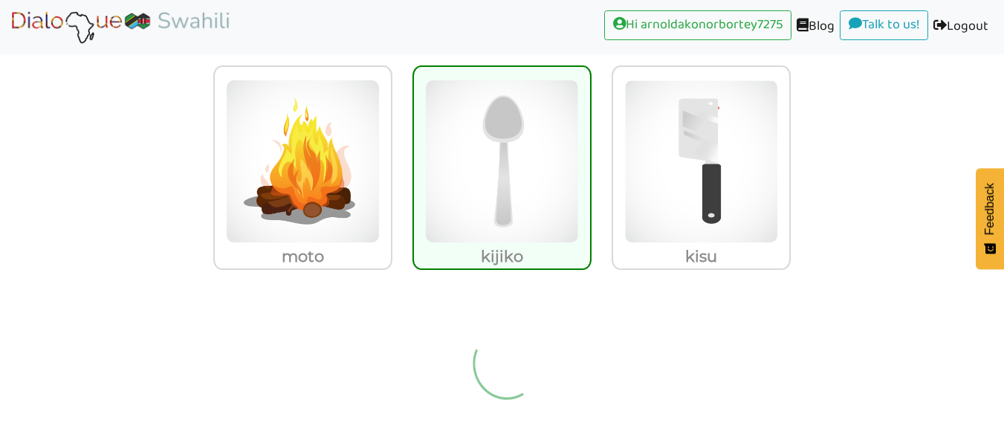
scroll to position [13, 0]
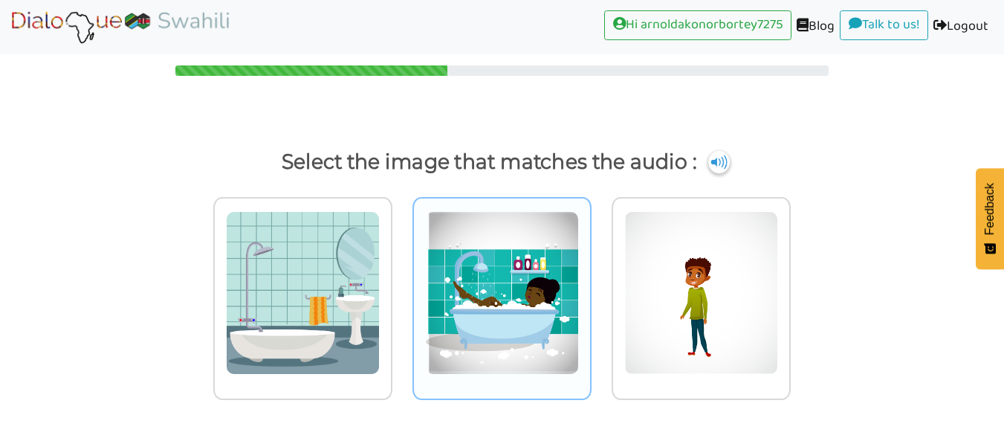
click at [536, 265] on img at bounding box center [502, 293] width 154 height 164
click at [590, 278] on input "radio" at bounding box center [595, 283] width 11 height 11
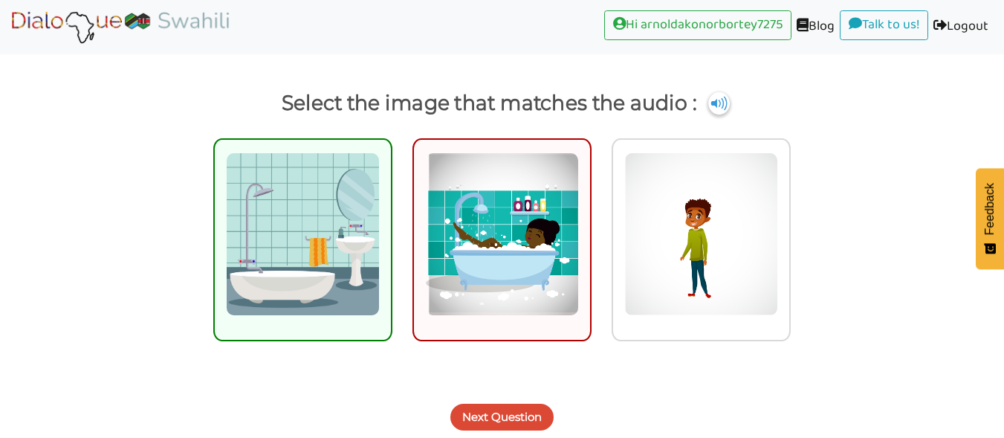
click at [374, 248] on img at bounding box center [303, 234] width 154 height 164
click at [391, 230] on input "radio" at bounding box center [396, 224] width 11 height 11
click at [520, 421] on button "Next Question" at bounding box center [502, 417] width 103 height 27
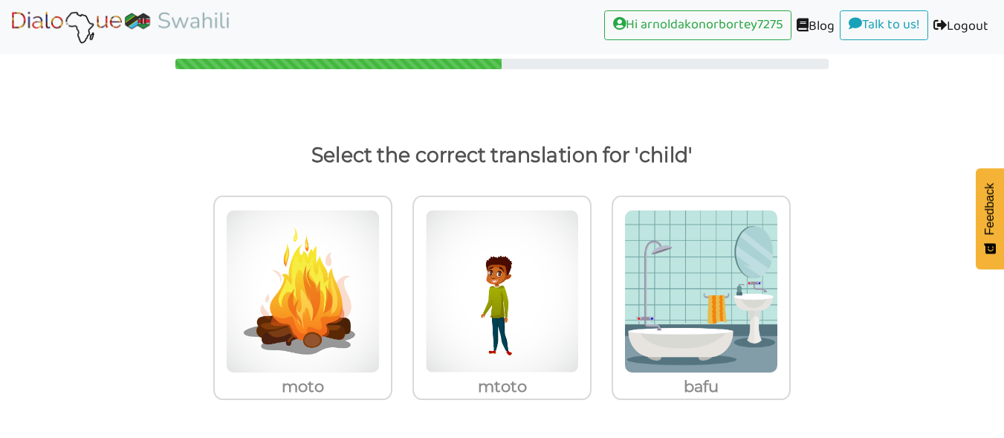
click at [527, 261] on img at bounding box center [502, 292] width 154 height 164
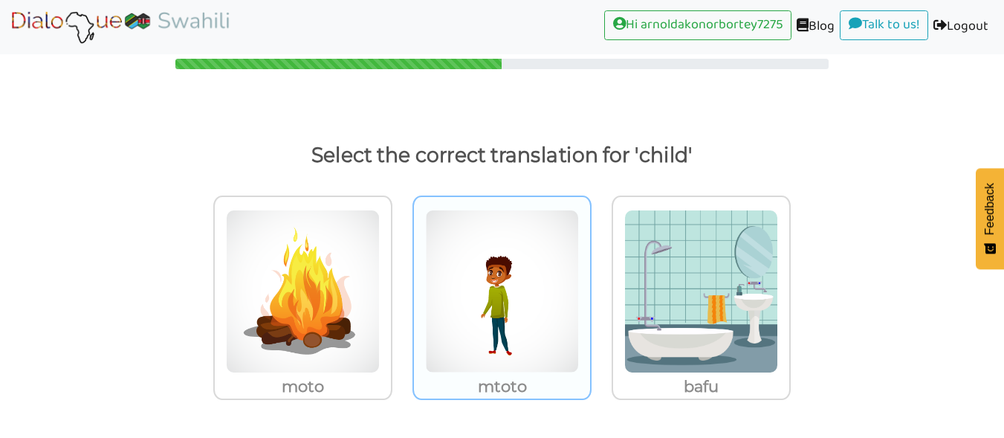
click at [590, 277] on input "mtoto" at bounding box center [595, 282] width 11 height 11
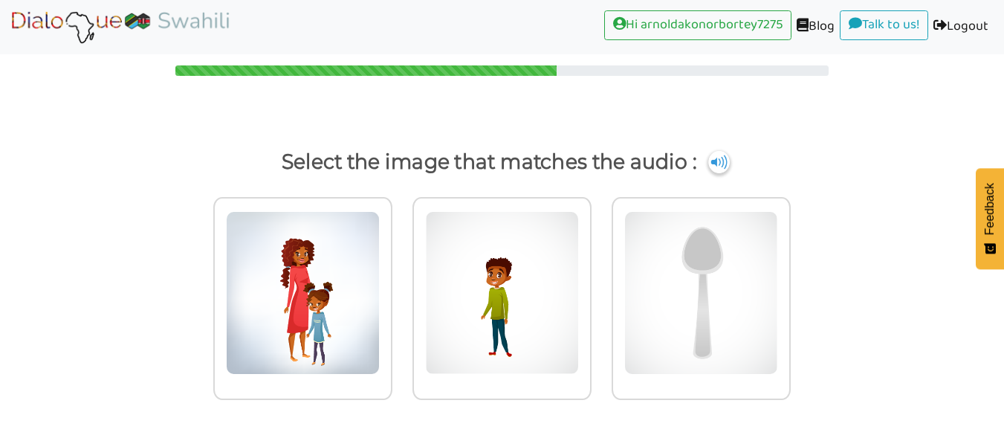
scroll to position [13, 0]
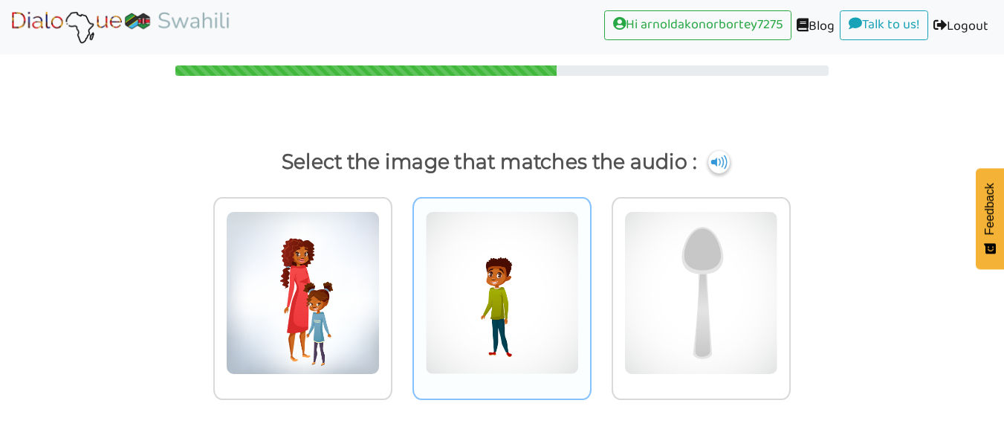
click at [519, 254] on img at bounding box center [502, 293] width 154 height 164
click at [590, 278] on input "radio" at bounding box center [595, 283] width 11 height 11
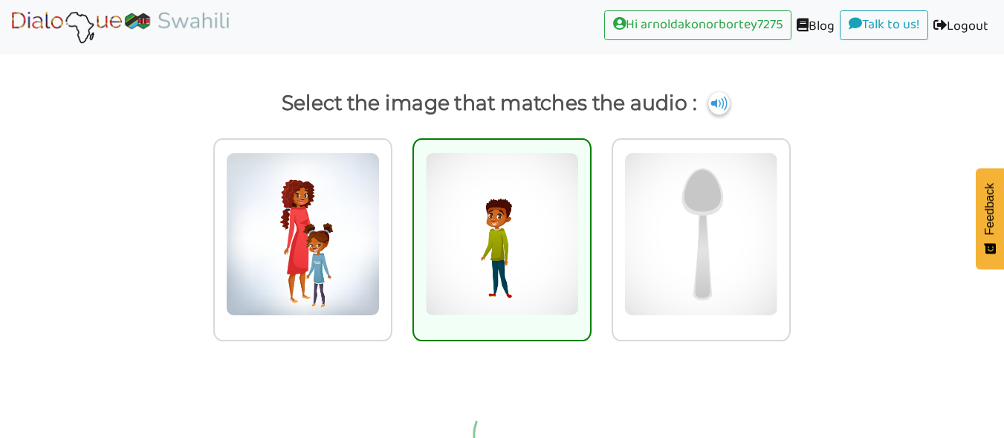
scroll to position [19, 0]
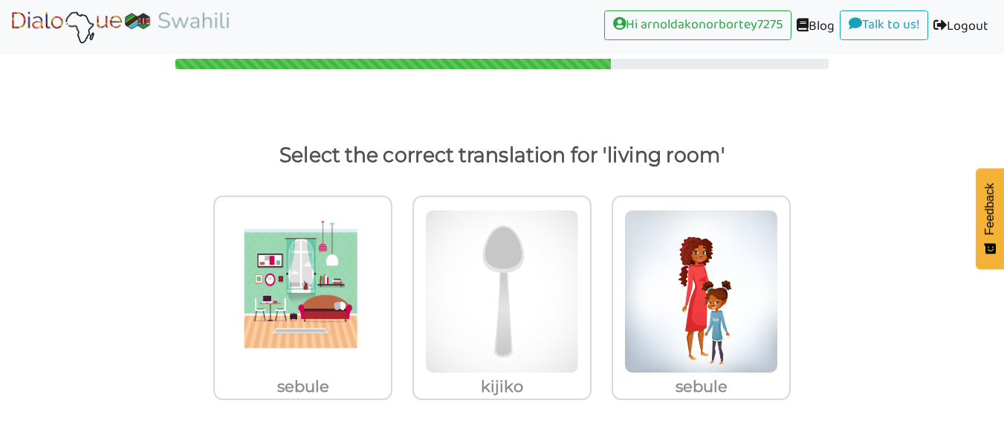
click at [340, 287] on img at bounding box center [303, 292] width 154 height 164
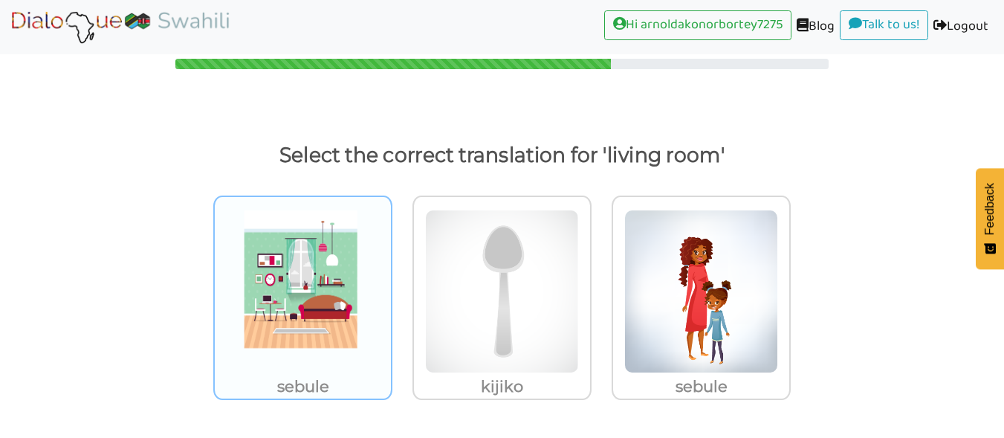
click at [391, 287] on input "sebule" at bounding box center [396, 282] width 11 height 11
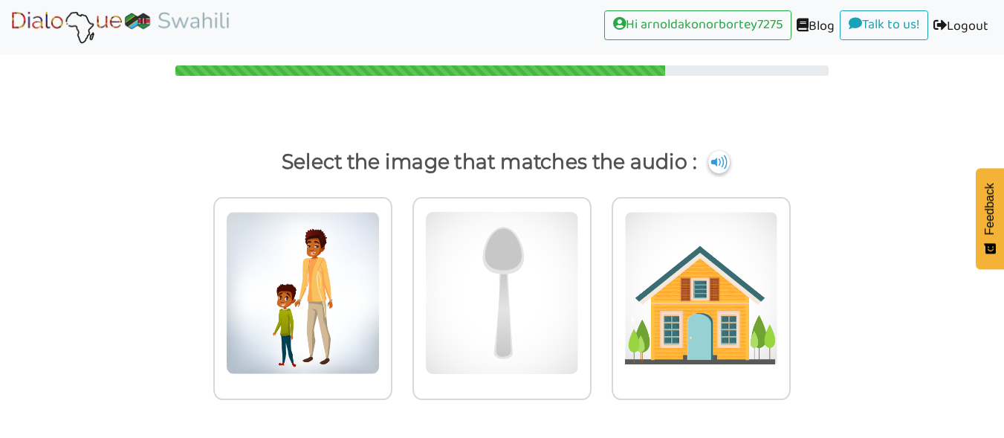
scroll to position [13, 0]
click at [503, 300] on img at bounding box center [502, 293] width 154 height 164
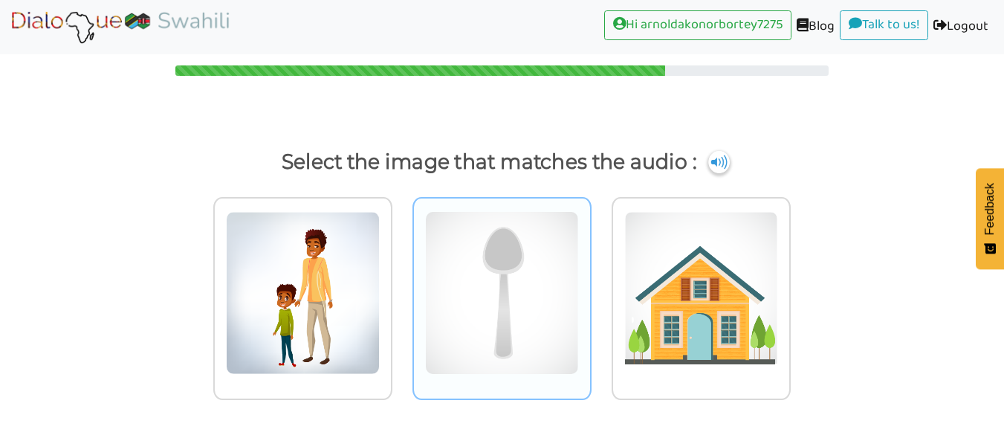
click at [590, 289] on input "radio" at bounding box center [595, 283] width 11 height 11
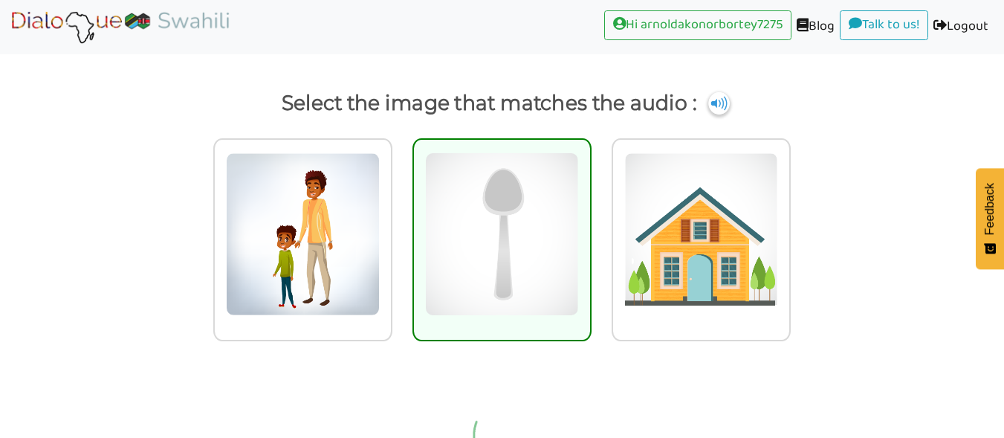
scroll to position [19, 0]
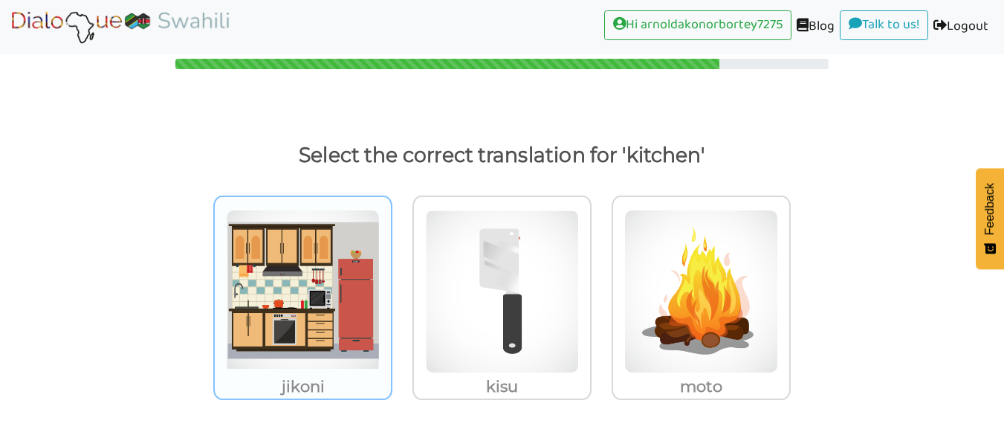
click at [296, 356] on img at bounding box center [303, 292] width 154 height 164
click at [391, 288] on input "jikoni" at bounding box center [396, 282] width 11 height 11
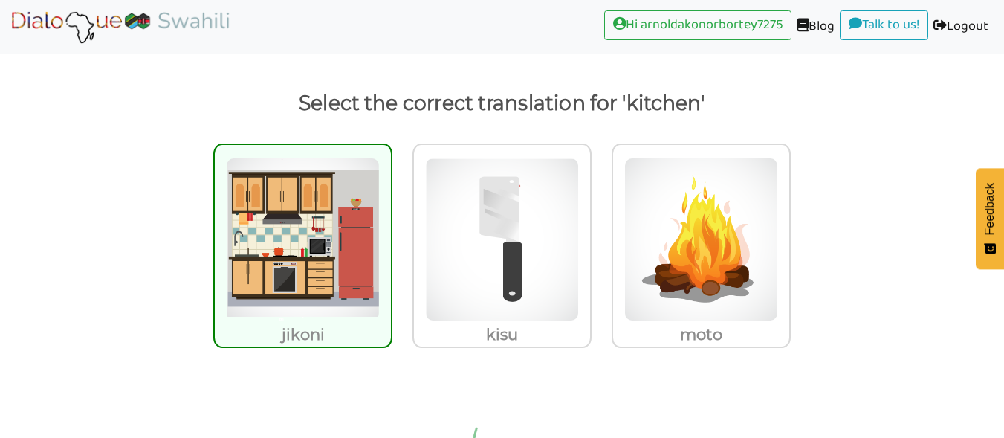
scroll to position [60, 0]
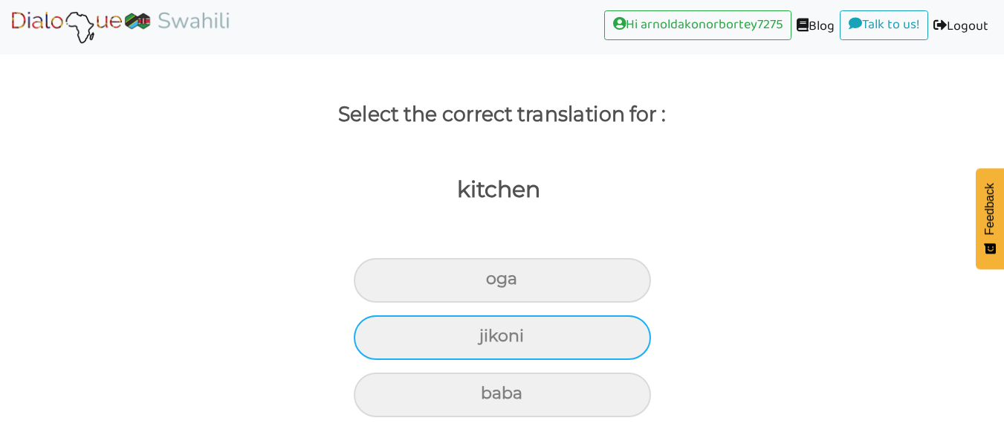
click at [593, 347] on div "jikoni" at bounding box center [502, 337] width 297 height 45
click at [491, 341] on input "jikoni" at bounding box center [486, 337] width 10 height 10
radio input "true"
click at [574, 348] on div "sebule" at bounding box center [502, 337] width 297 height 45
click at [485, 341] on input "sebule" at bounding box center [481, 337] width 10 height 10
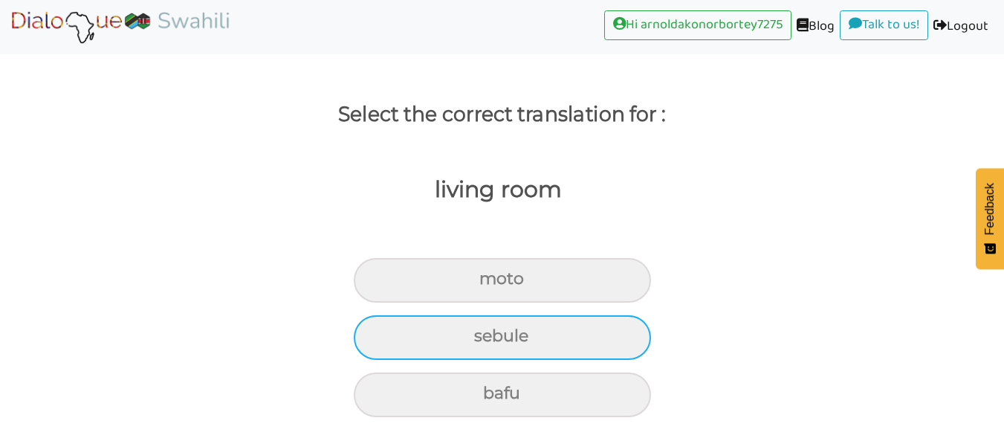
radio input "true"
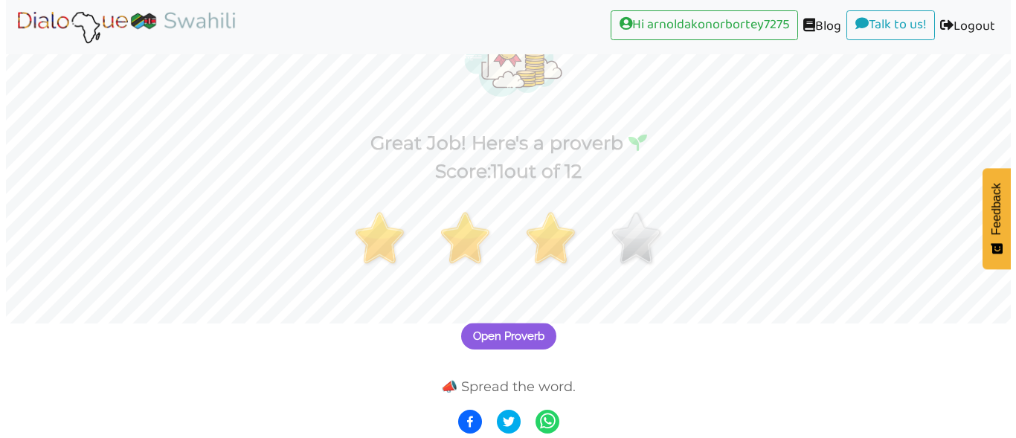
scroll to position [114, 0]
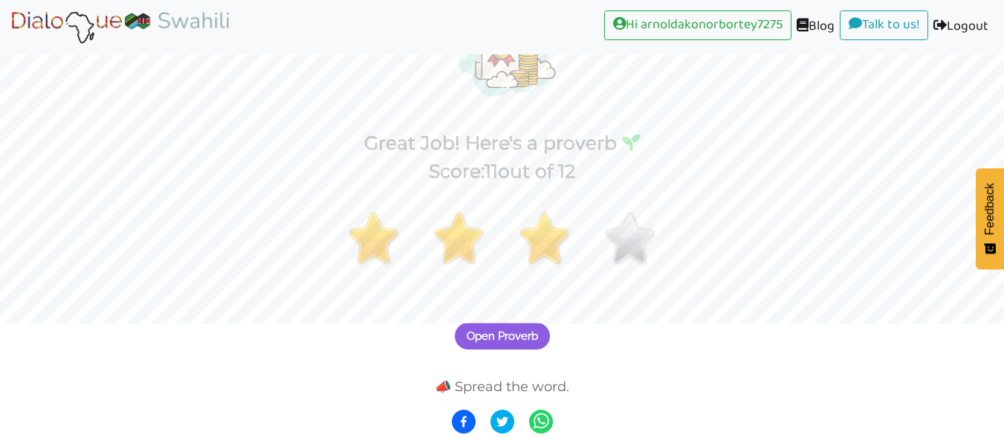
click at [519, 334] on span "Open Proverb" at bounding box center [502, 335] width 71 height 13
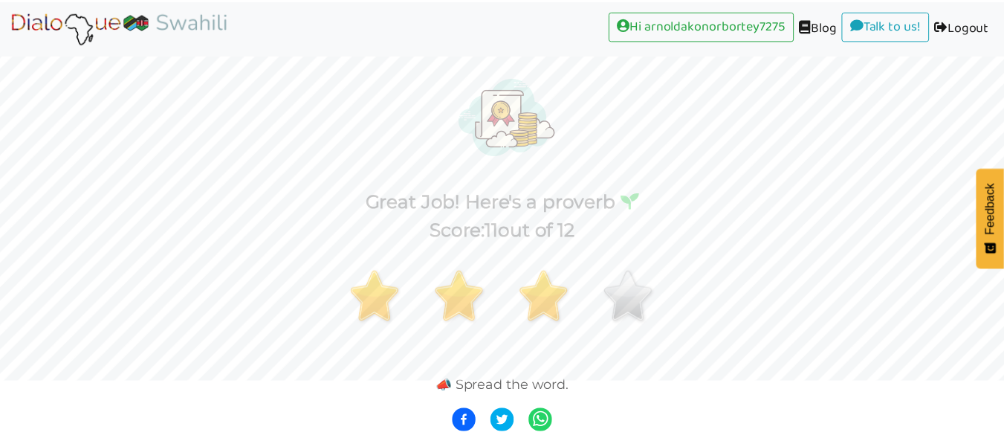
scroll to position [56, 0]
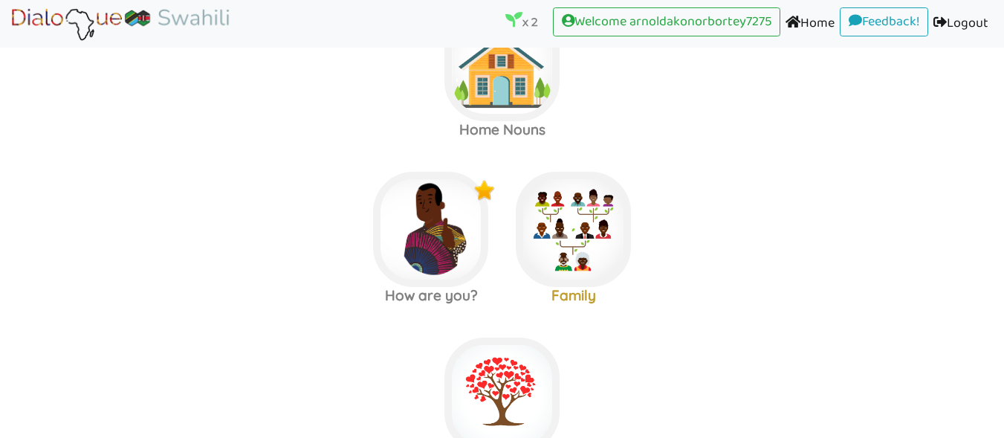
scroll to position [88, 0]
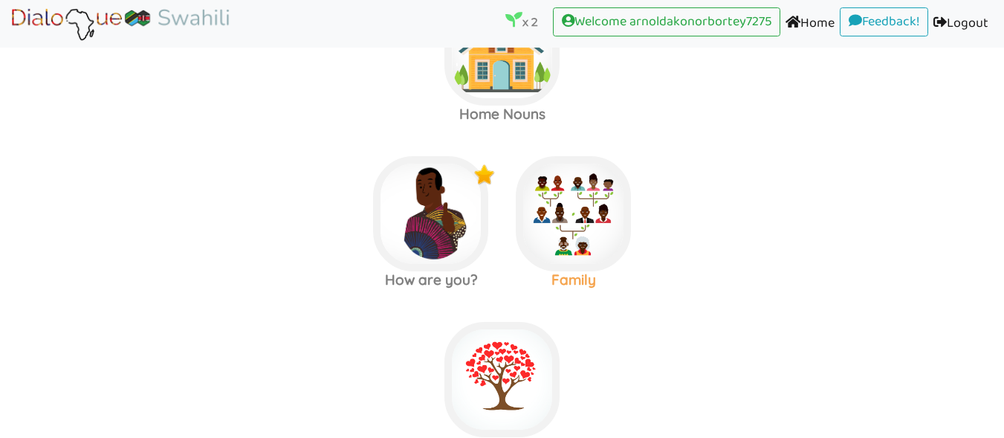
click at [576, 220] on img at bounding box center [573, 213] width 115 height 115
